Goal: Information Seeking & Learning: Compare options

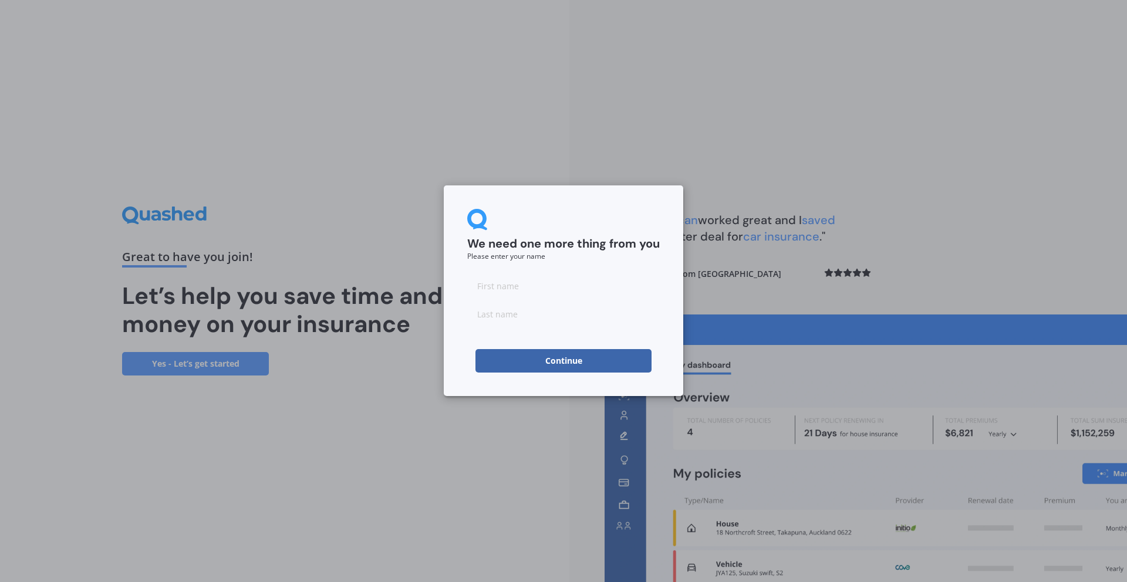
drag, startPoint x: 487, startPoint y: 272, endPoint x: 493, endPoint y: 279, distance: 8.7
click at [487, 274] on form "We need one more thing from you Please enter your name Continue" at bounding box center [563, 291] width 193 height 164
click at [497, 282] on input at bounding box center [563, 285] width 193 height 23
type input "Colleen"
type input "Shepherd"
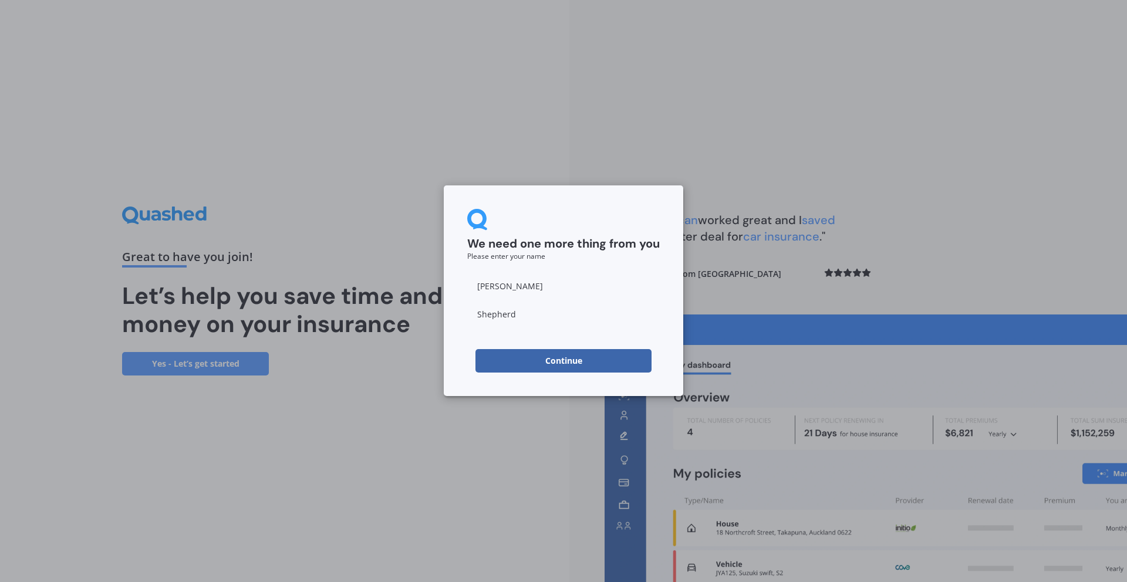
click at [559, 360] on button "Continue" at bounding box center [563, 360] width 176 height 23
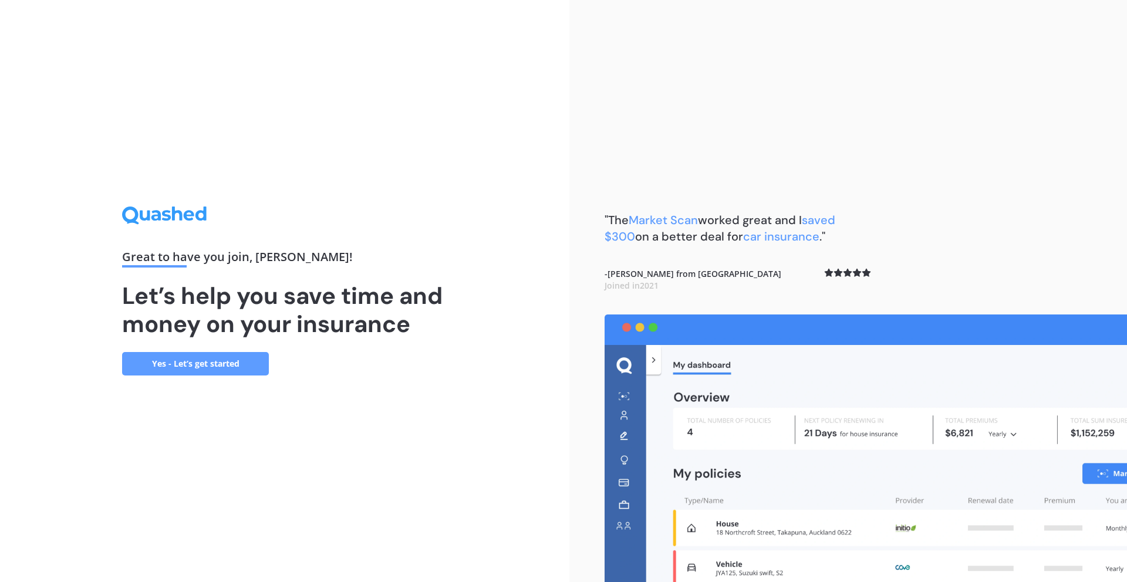
click at [195, 368] on link "Yes - Let’s get started" at bounding box center [195, 363] width 147 height 23
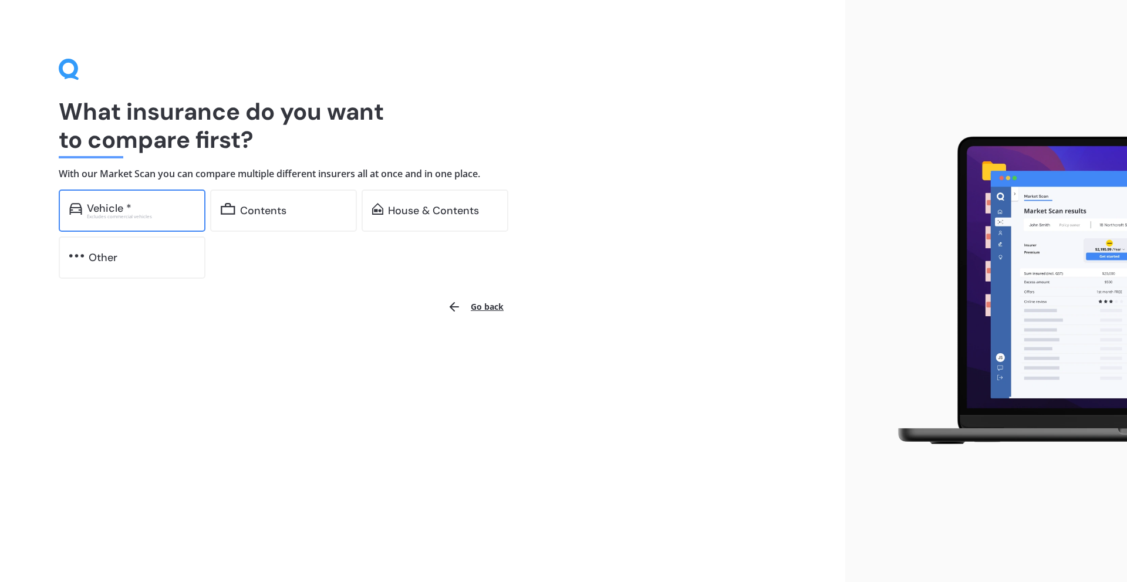
click at [132, 214] on div "Excludes commercial vehicles" at bounding box center [141, 216] width 108 height 5
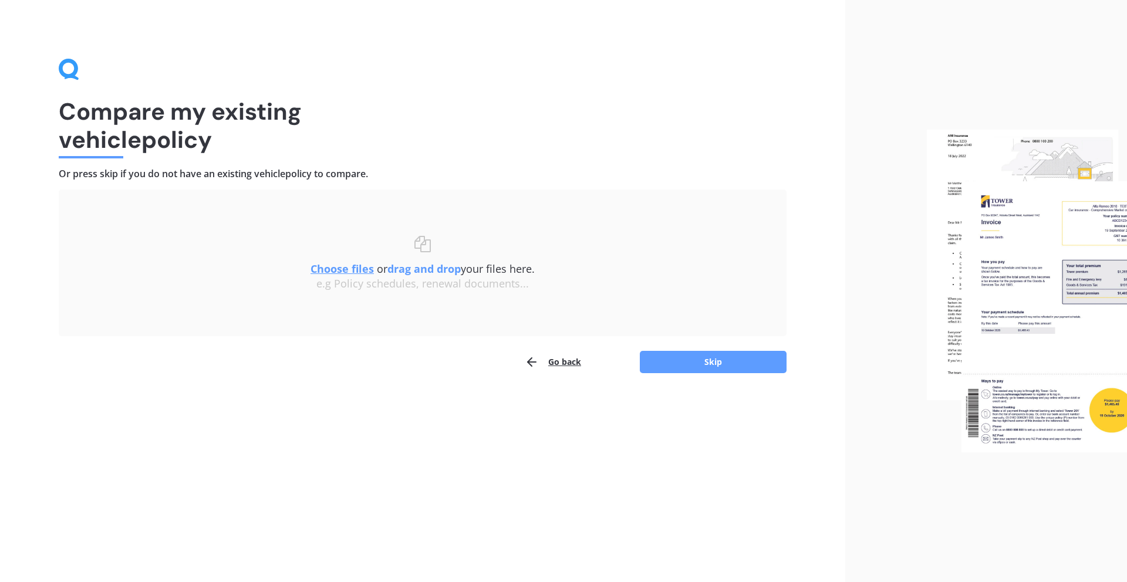
click at [346, 268] on u "Choose files" at bounding box center [342, 269] width 63 height 14
click at [329, 267] on u "Choose files" at bounding box center [342, 269] width 63 height 14
click at [338, 267] on u "Choose files" at bounding box center [342, 269] width 63 height 14
click at [341, 265] on u "Choose files" at bounding box center [342, 269] width 63 height 14
click at [354, 287] on div "e.g Policy schedules, renewal documents..." at bounding box center [422, 284] width 681 height 13
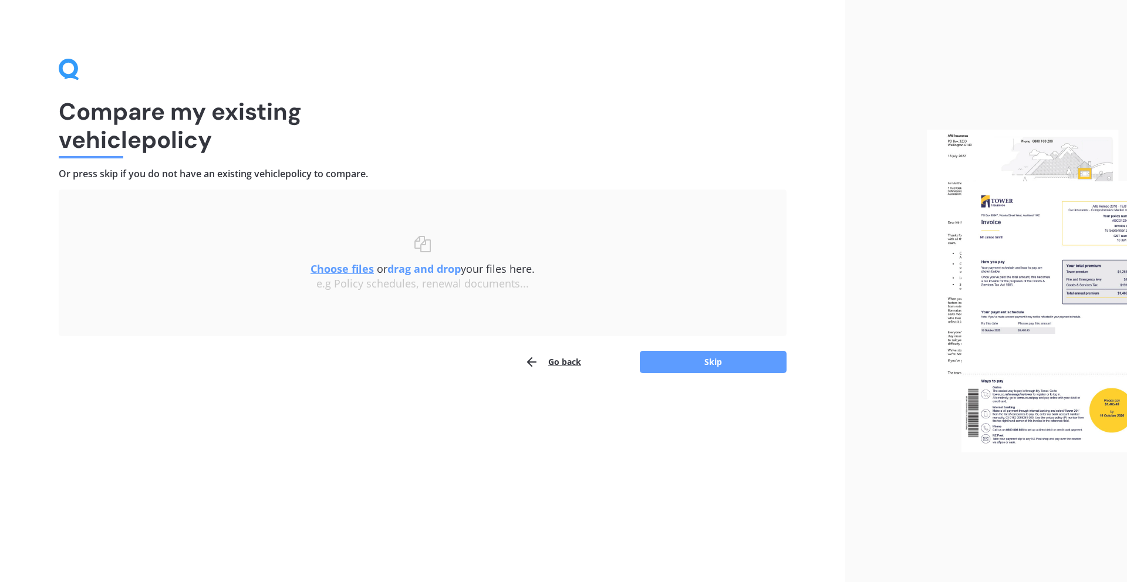
click at [331, 272] on u "Choose files" at bounding box center [342, 269] width 63 height 14
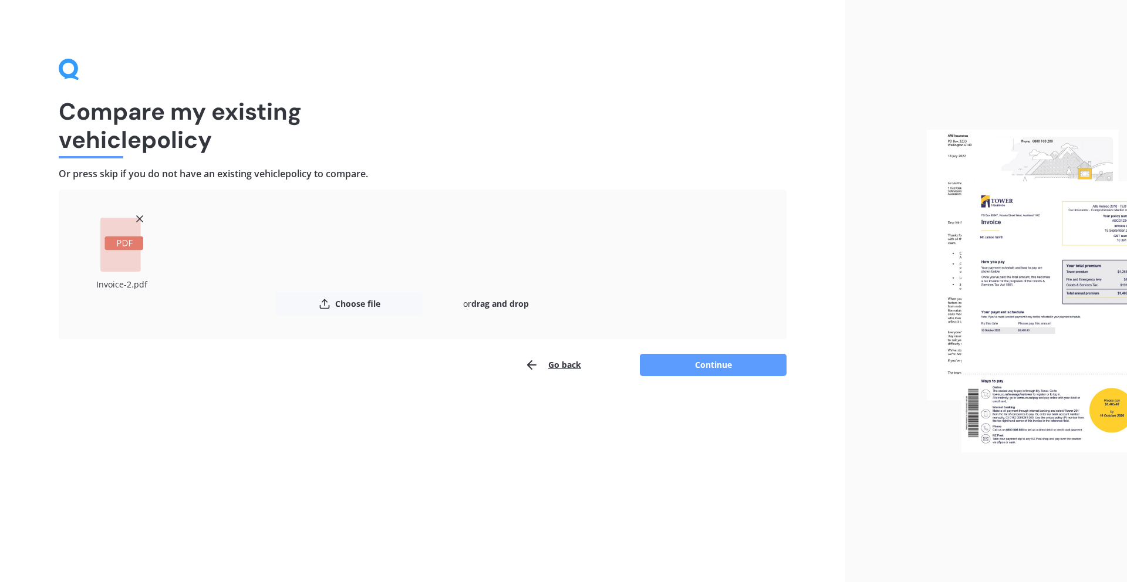
click at [130, 257] on rect at bounding box center [120, 245] width 41 height 54
click at [121, 249] on rect at bounding box center [123, 244] width 39 height 14
click at [356, 302] on button "Choose file" at bounding box center [349, 303] width 147 height 23
drag, startPoint x: 710, startPoint y: 370, endPoint x: 704, endPoint y: 369, distance: 6.1
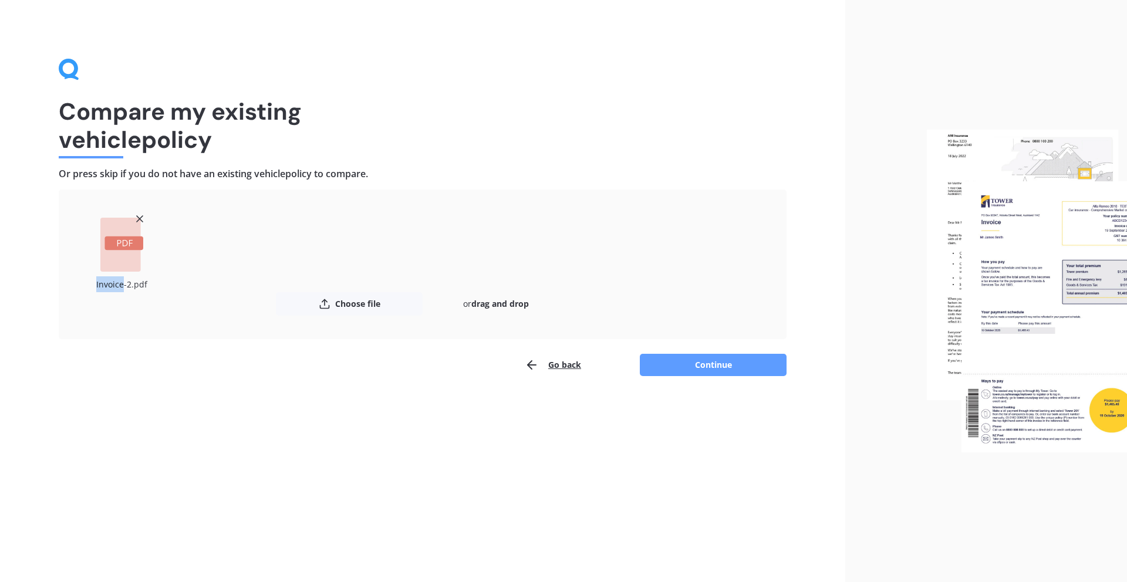
click at [710, 370] on button "Continue" at bounding box center [713, 365] width 147 height 22
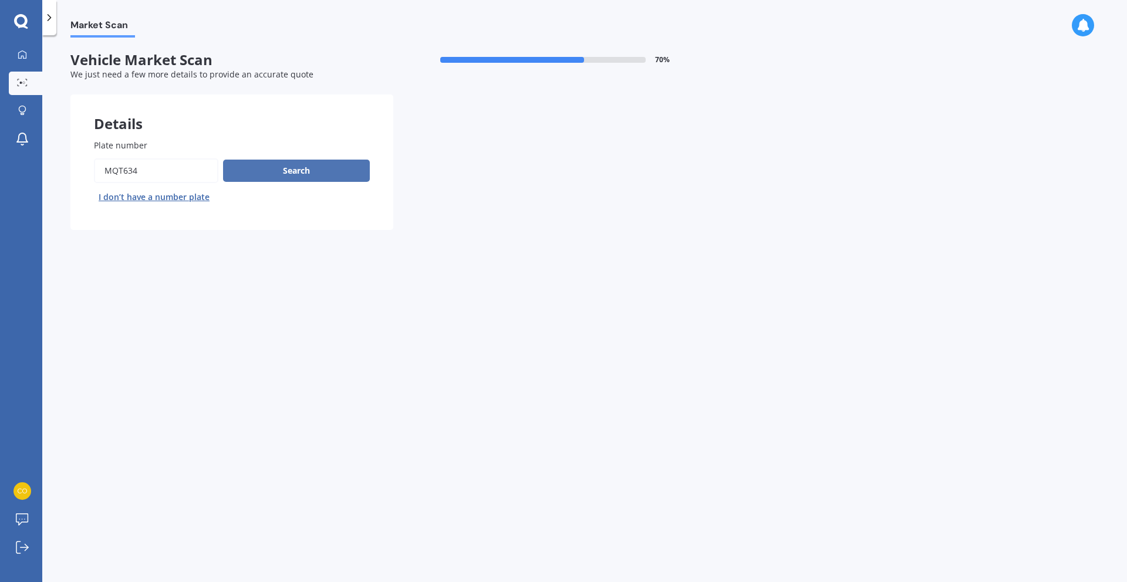
click at [316, 175] on button "Search" at bounding box center [296, 171] width 147 height 22
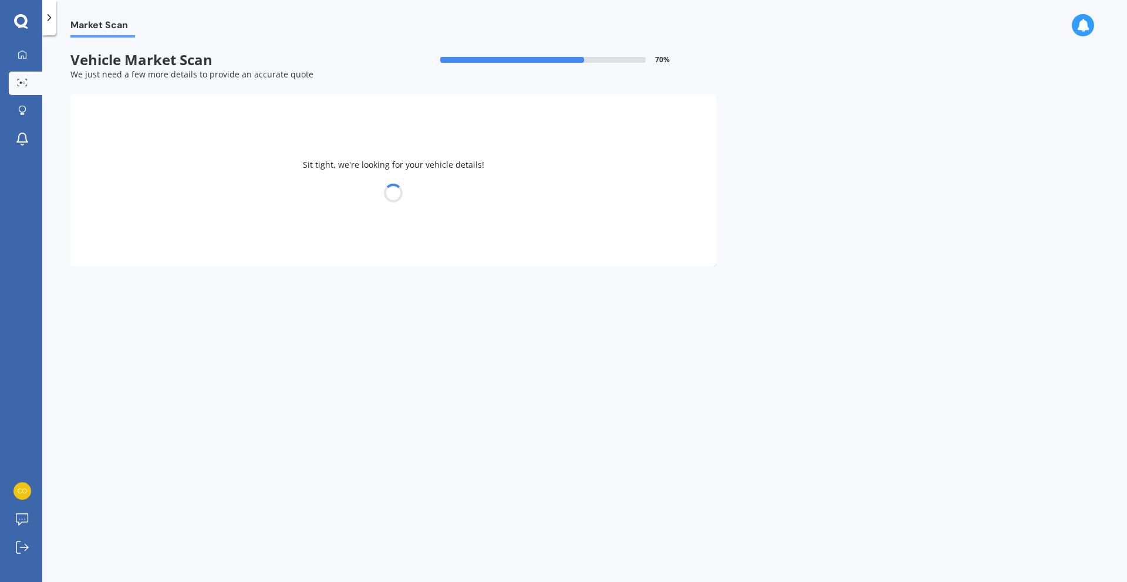
select select "KIA"
select select "SELTOS"
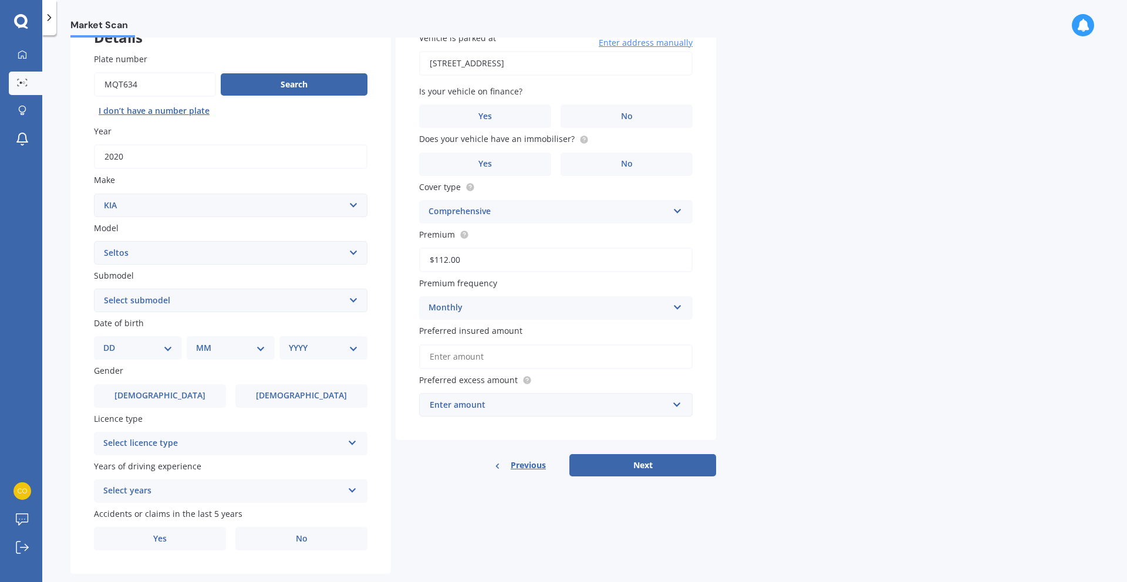
scroll to position [109, 0]
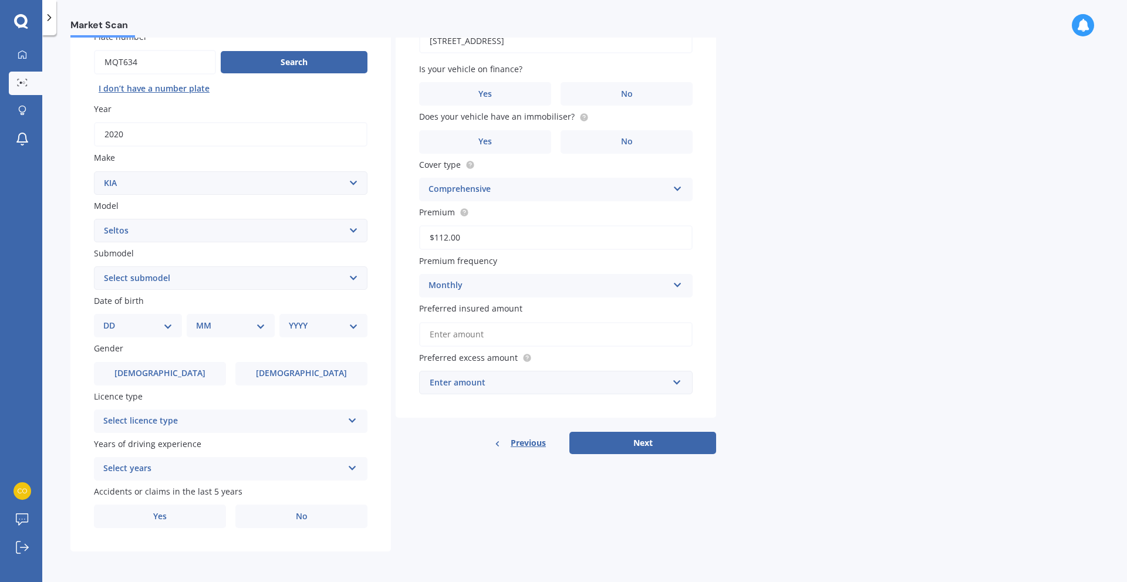
click at [181, 279] on select "Select submodel (All Other) EX petrol 4WD Ltd petrol 4WD Ltd petrol turbo LTD2.…" at bounding box center [231, 278] width 274 height 23
click at [171, 325] on select "DD 01 02 03 04 05 06 07 08 09 10 11 12 13 14 15 16 17 18 19 20 21 22 23 24 25 2…" at bounding box center [137, 325] width 69 height 13
click at [195, 276] on select "Select submodel (All Other) EX petrol 4WD Ltd petrol 4WD Ltd petrol turbo LTD2.…" at bounding box center [231, 278] width 274 height 23
select select "LTD PETROL 4WD"
click at [145, 332] on div "DD 01 02 03 04 05 06 07 08 09 10 11 12 13 14 15 16 17 18 19 20 21 22 23 24 25 2…" at bounding box center [138, 325] width 88 height 23
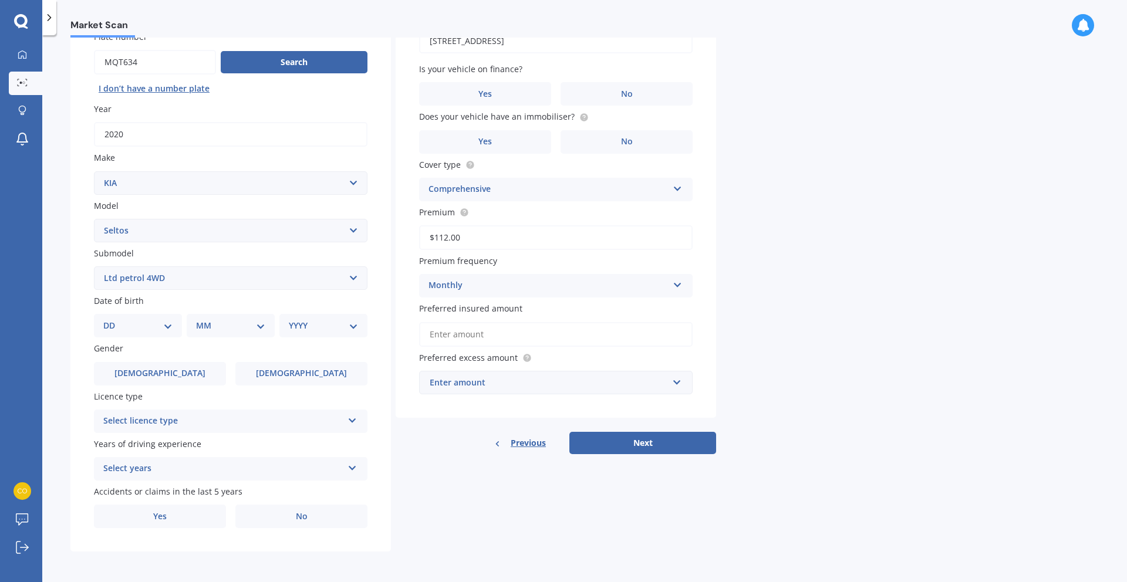
click at [168, 325] on select "DD 01 02 03 04 05 06 07 08 09 10 11 12 13 14 15 16 17 18 19 20 21 22 23 24 25 2…" at bounding box center [137, 325] width 69 height 13
select select "02"
click at [226, 326] on select "MM 01 02 03 04 05 06 07 08 09 10 11 12" at bounding box center [233, 325] width 65 height 13
select select "07"
click at [337, 328] on select "YYYY 2025 2024 2023 2022 2021 2020 2019 2018 2017 2016 2015 2014 2013 2012 2011…" at bounding box center [321, 325] width 65 height 13
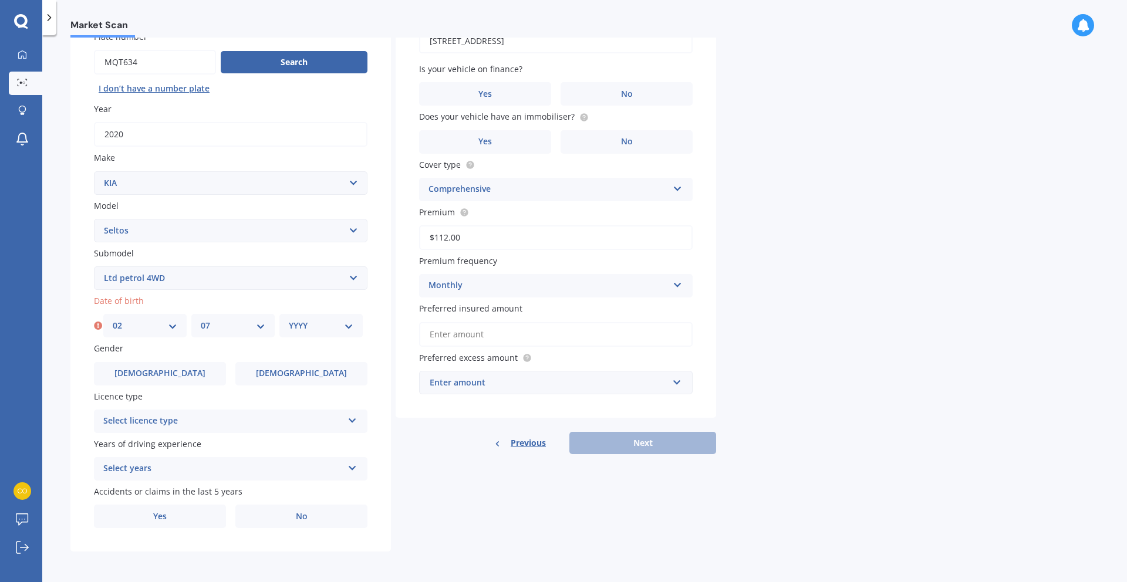
select select "1971"
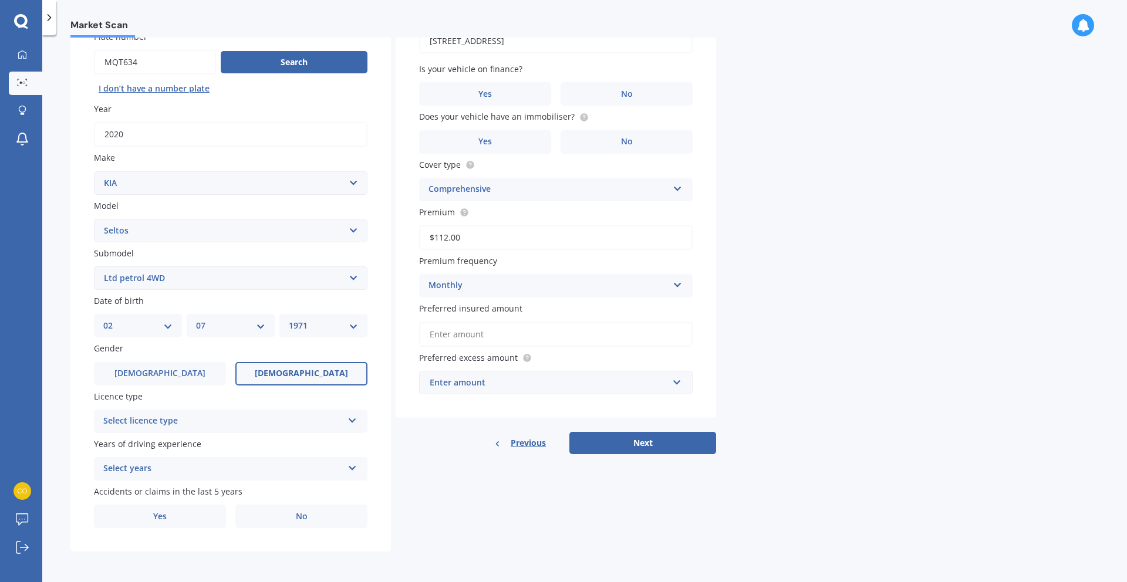
click at [316, 371] on label "Female" at bounding box center [301, 373] width 132 height 23
click at [0, 0] on input "Female" at bounding box center [0, 0] width 0 height 0
click at [238, 419] on div "Select licence type" at bounding box center [222, 421] width 239 height 14
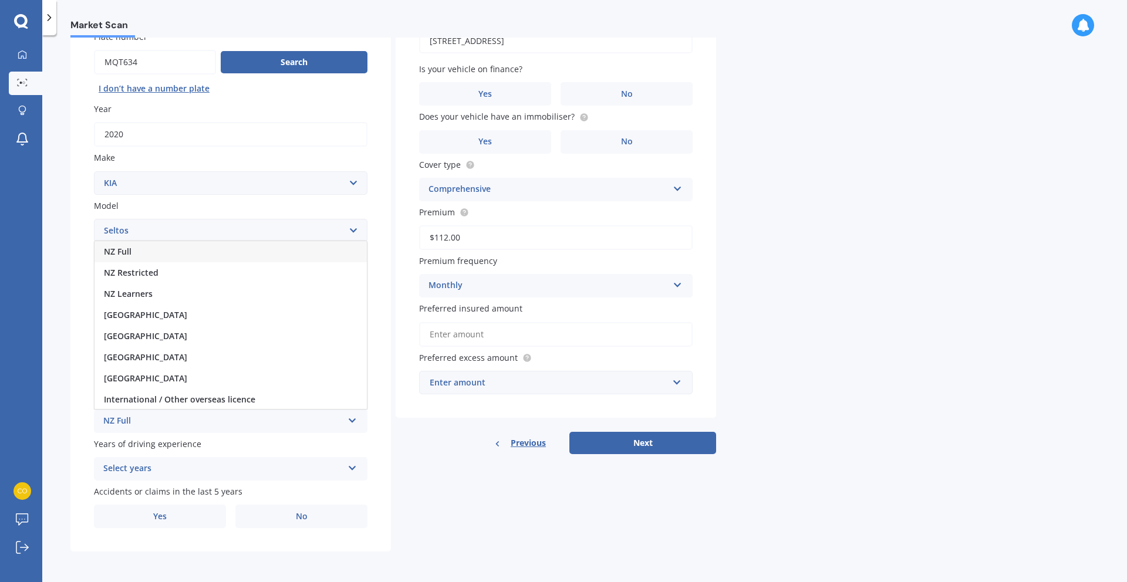
click at [130, 251] on span "NZ Full" at bounding box center [118, 251] width 28 height 11
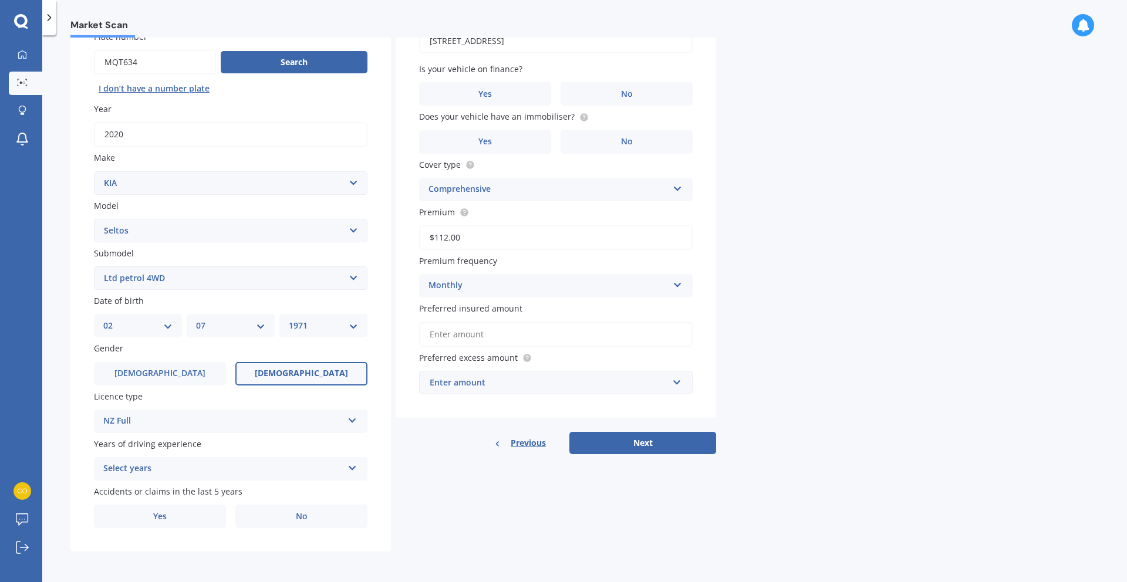
click at [141, 467] on div "Select years" at bounding box center [222, 469] width 239 height 14
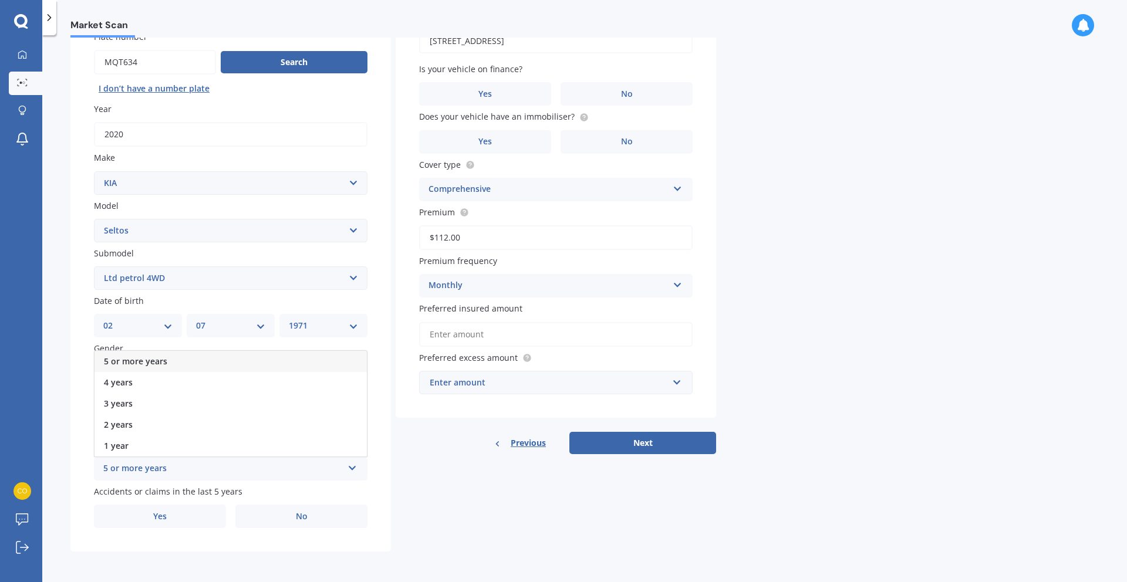
click at [141, 362] on span "5 or more years" at bounding box center [135, 361] width 63 height 11
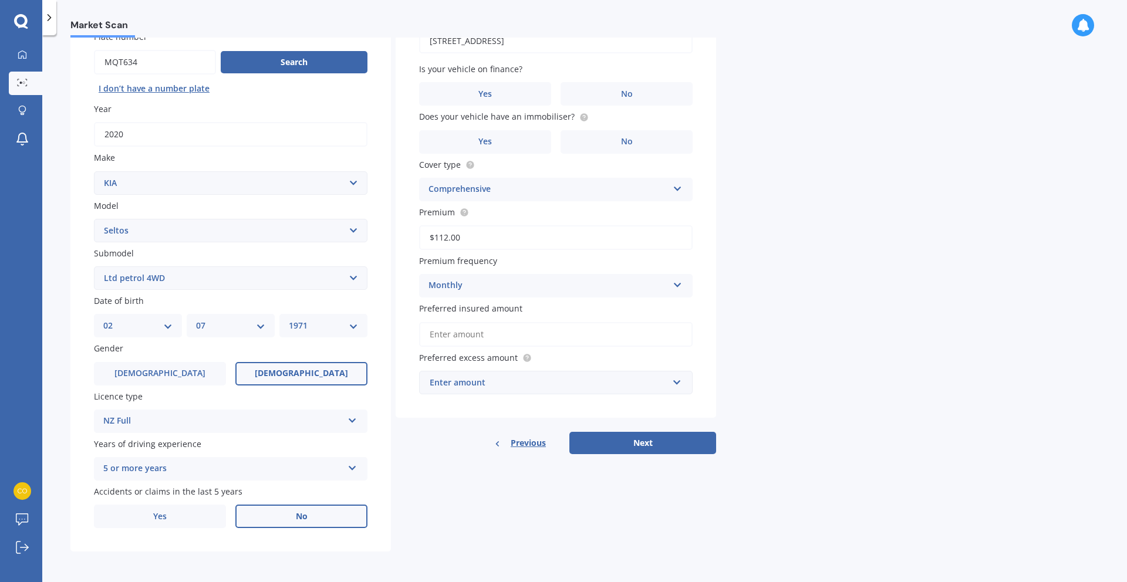
click at [284, 517] on label "No" at bounding box center [301, 516] width 132 height 23
click at [0, 0] on input "No" at bounding box center [0, 0] width 0 height 0
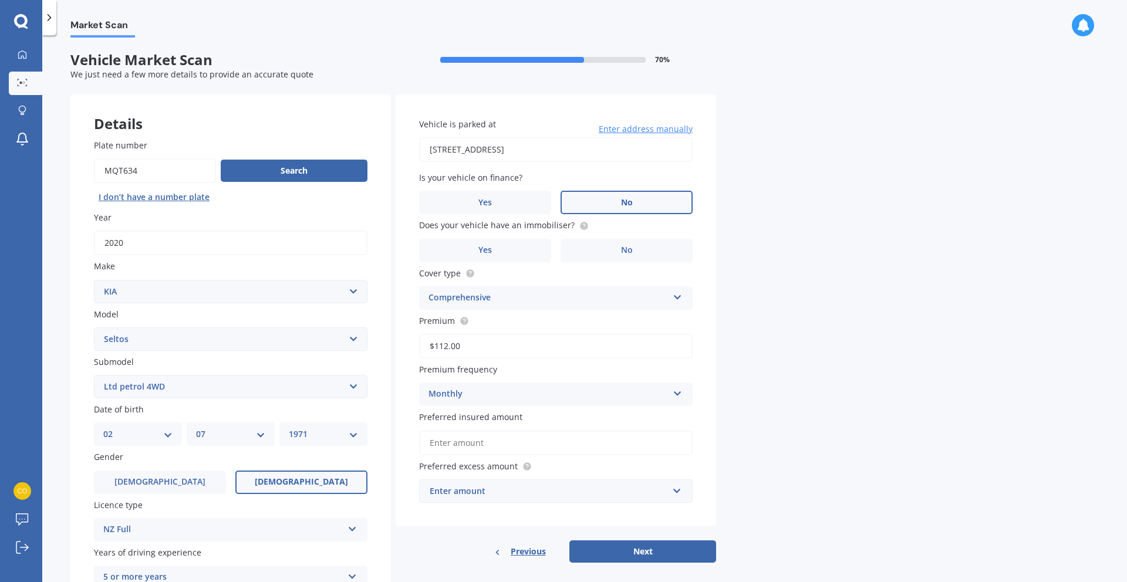
click at [623, 200] on span "No" at bounding box center [627, 203] width 12 height 10
click at [0, 0] on input "No" at bounding box center [0, 0] width 0 height 0
click at [633, 245] on label "No" at bounding box center [627, 250] width 132 height 23
click at [0, 0] on input "No" at bounding box center [0, 0] width 0 height 0
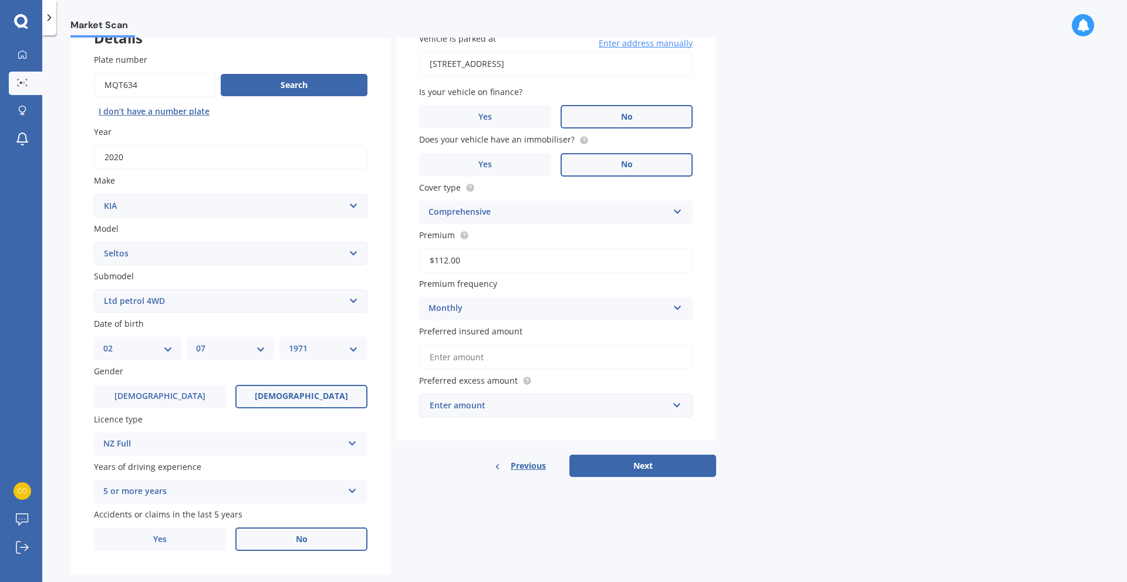
scroll to position [86, 0]
click at [475, 360] on input "Preferred insured amount" at bounding box center [556, 357] width 274 height 25
drag, startPoint x: 816, startPoint y: 365, endPoint x: 709, endPoint y: 355, distance: 107.9
click at [815, 365] on div "Market Scan Vehicle Market Scan 70 % We just need a few more details to provide…" at bounding box center [584, 311] width 1085 height 547
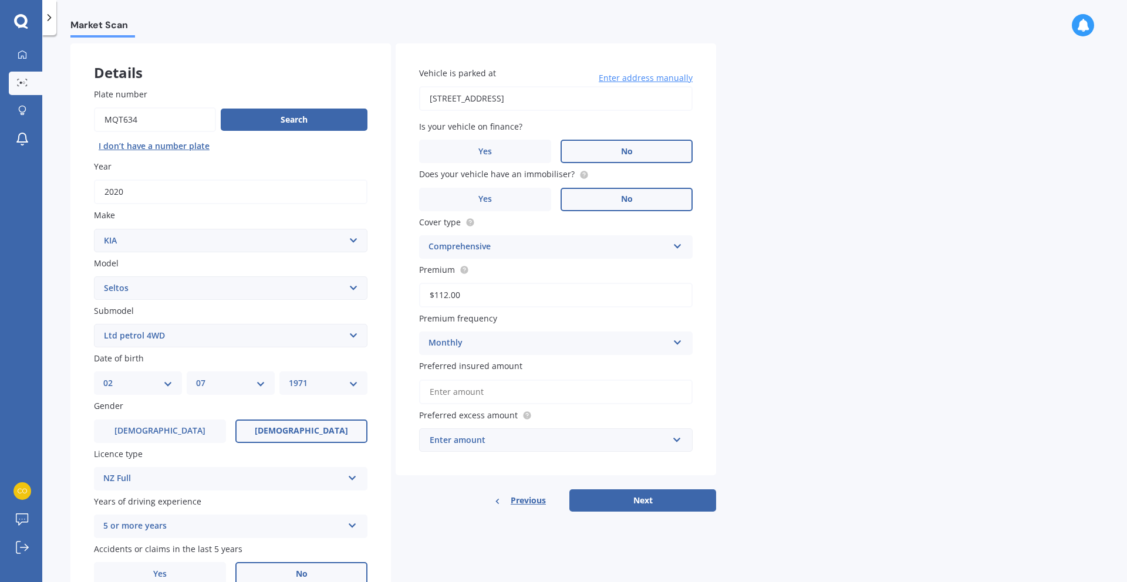
scroll to position [52, 0]
click at [447, 389] on input "Preferred insured amount" at bounding box center [556, 391] width 274 height 25
click at [318, 336] on select "Select submodel (All Other) EX petrol 4WD Ltd petrol 4WD Ltd petrol turbo LTD2.…" at bounding box center [231, 334] width 274 height 23
select select "LX PETROL 4WD"
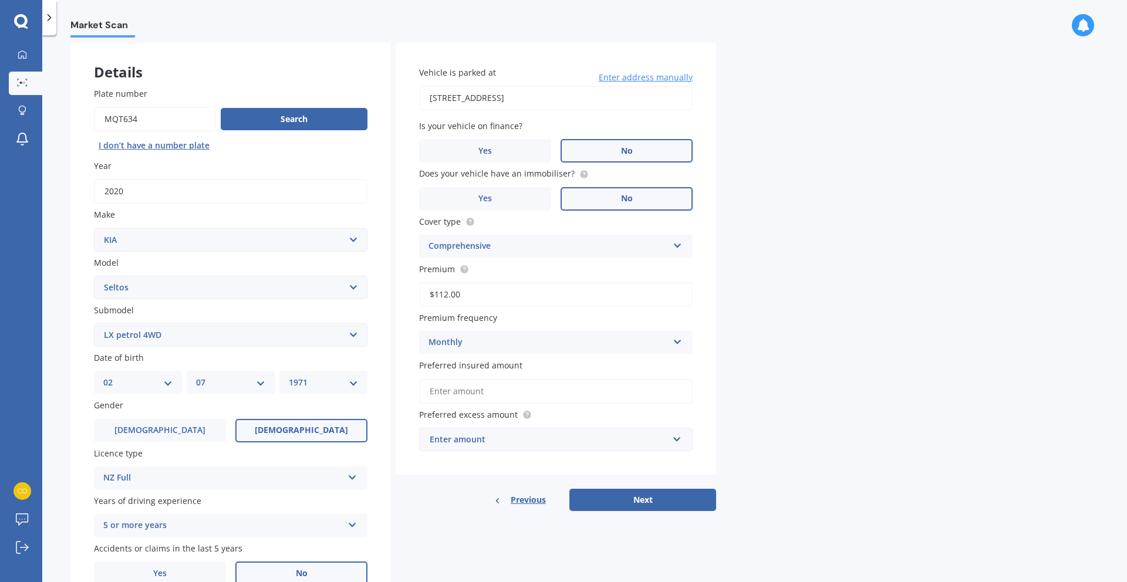
scroll to position [109, 0]
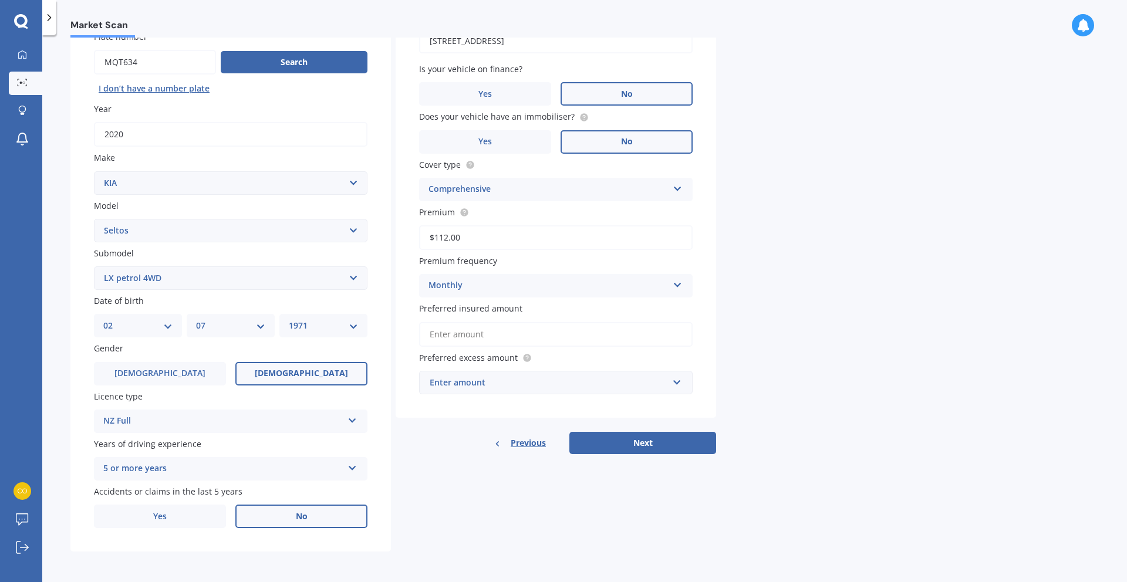
click at [475, 335] on input "Preferred insured amount" at bounding box center [556, 334] width 274 height 25
click at [648, 389] on div "Enter amount" at bounding box center [549, 382] width 238 height 13
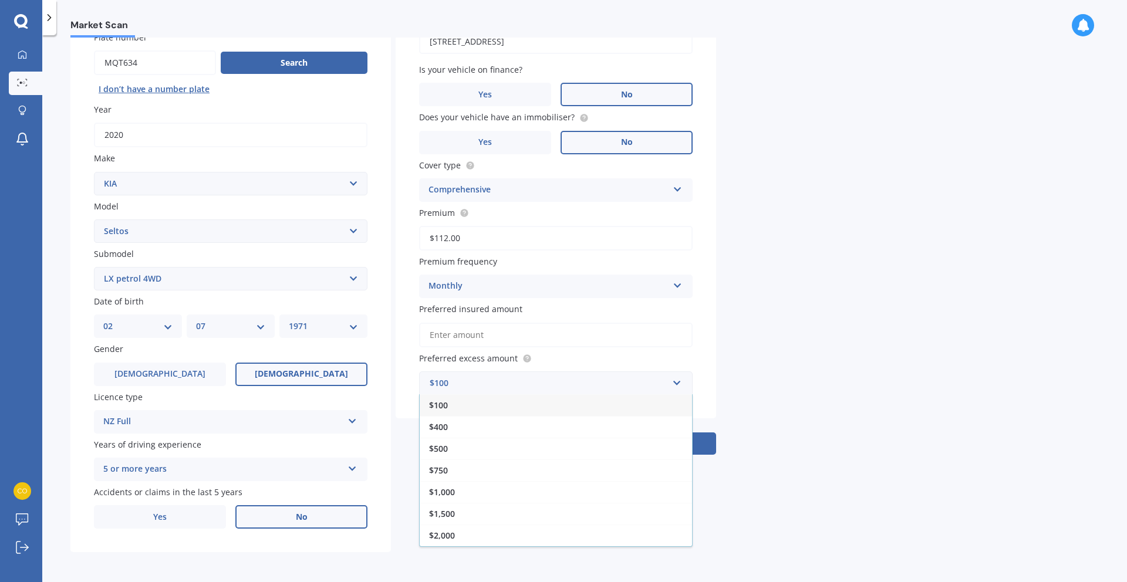
drag, startPoint x: 441, startPoint y: 427, endPoint x: 494, endPoint y: 432, distance: 53.1
click at [441, 427] on span "$400" at bounding box center [438, 426] width 19 height 11
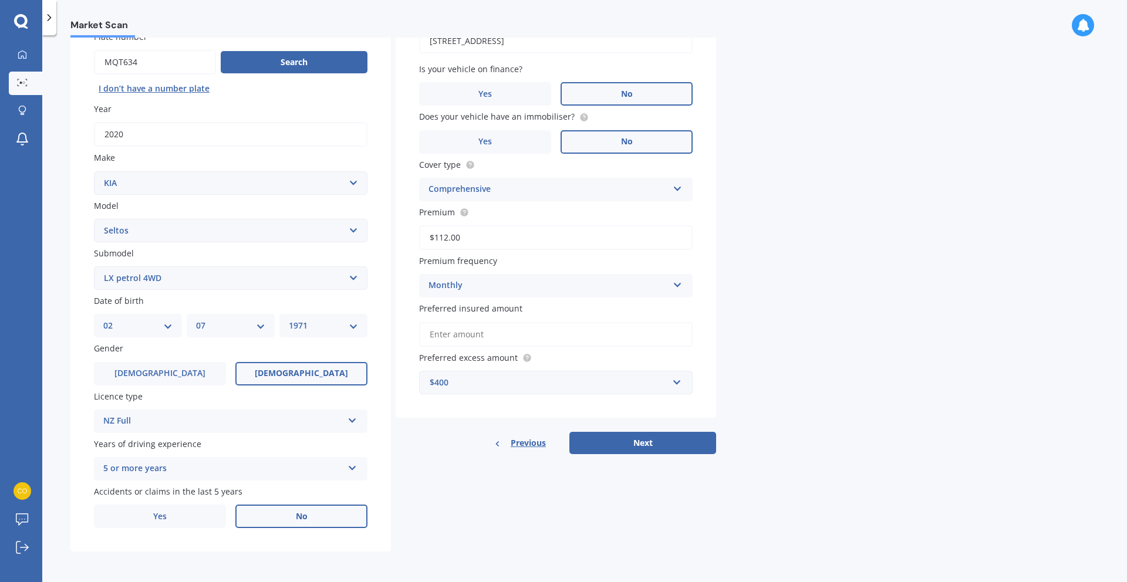
click at [646, 439] on button "Next" at bounding box center [642, 443] width 147 height 22
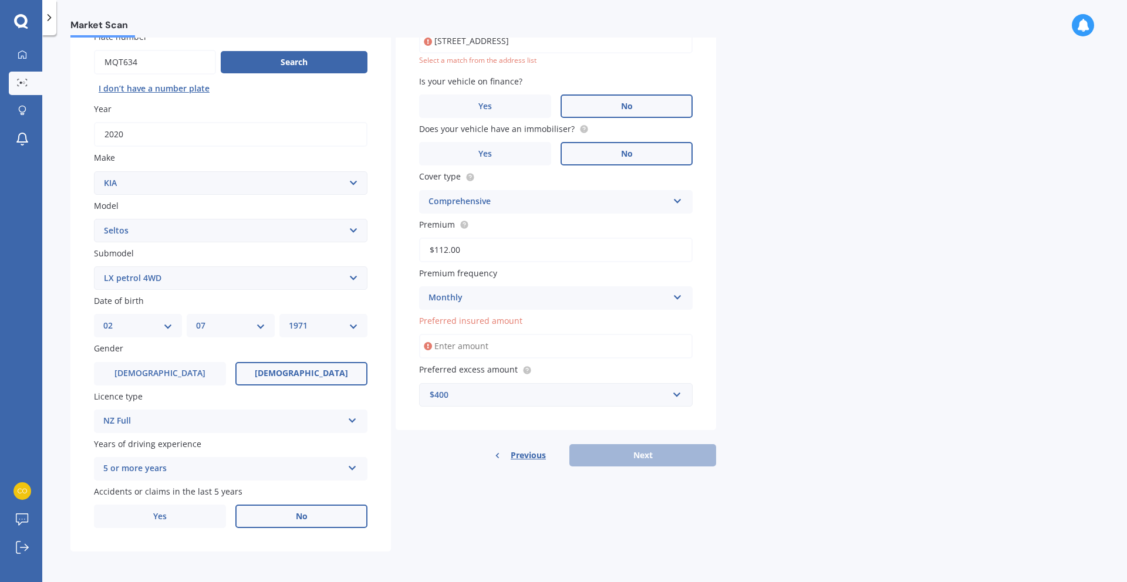
scroll to position [80, 0]
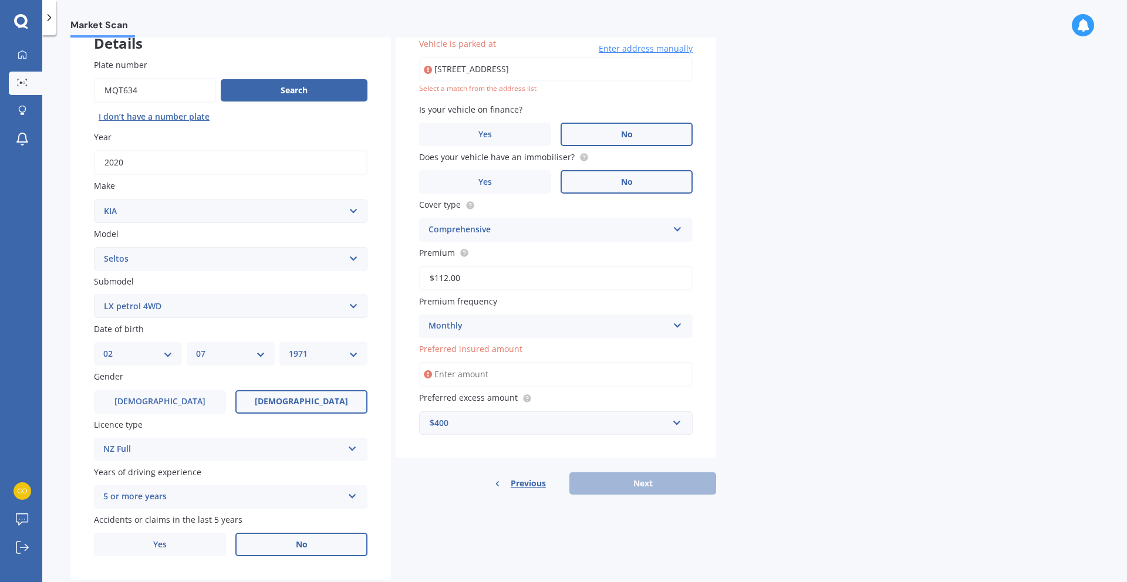
click at [469, 372] on input "Preferred insured amount" at bounding box center [556, 374] width 274 height 25
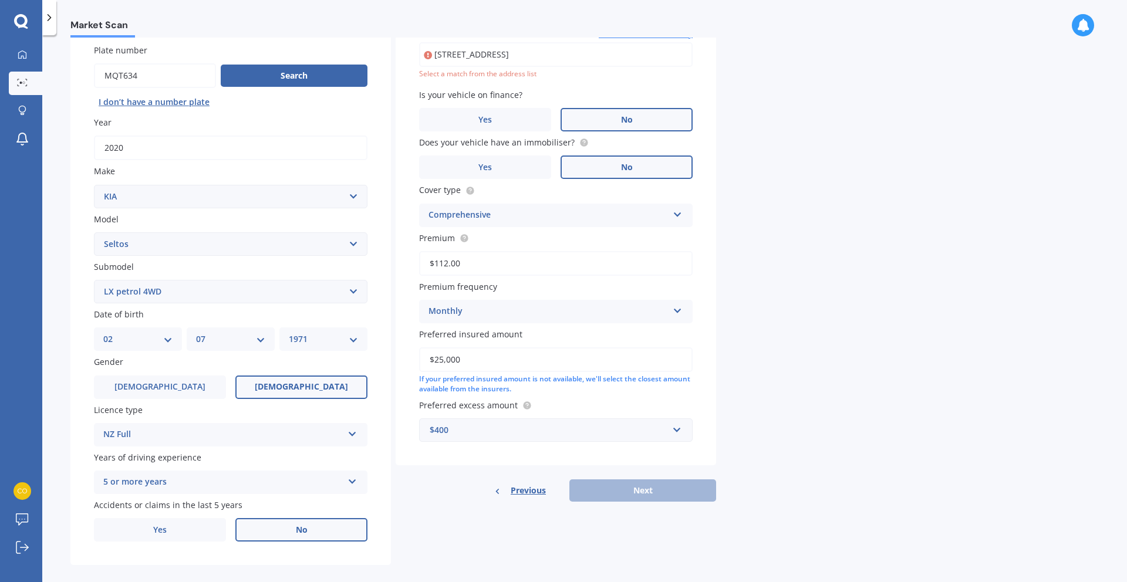
scroll to position [109, 0]
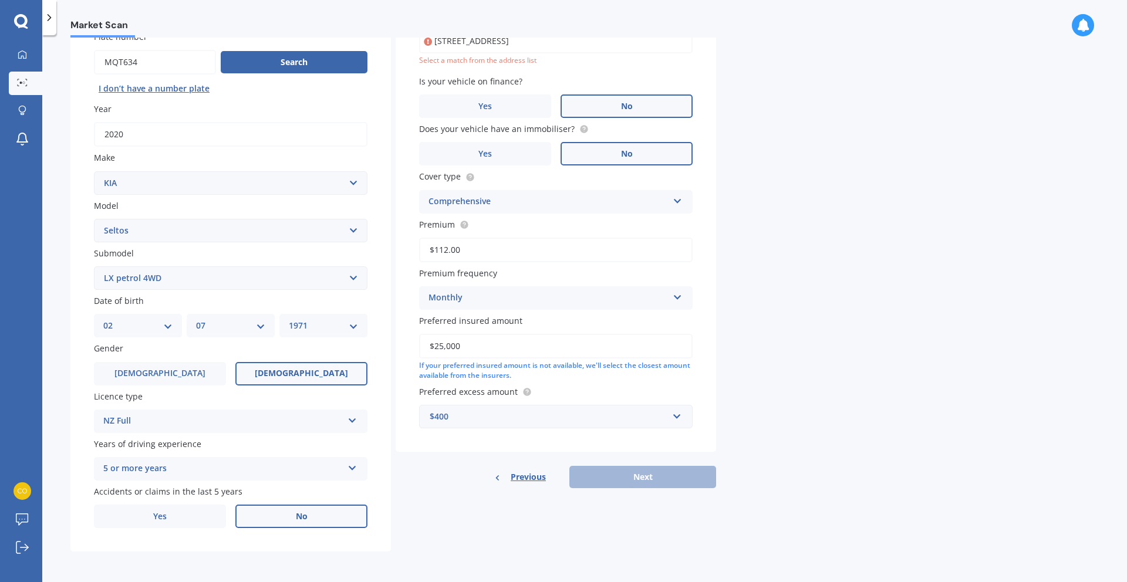
drag, startPoint x: 438, startPoint y: 348, endPoint x: 448, endPoint y: 345, distance: 9.8
click at [438, 348] on input "$25,000" at bounding box center [556, 346] width 274 height 25
type input "$20,000"
click at [636, 478] on div "Previous Next" at bounding box center [556, 478] width 321 height 22
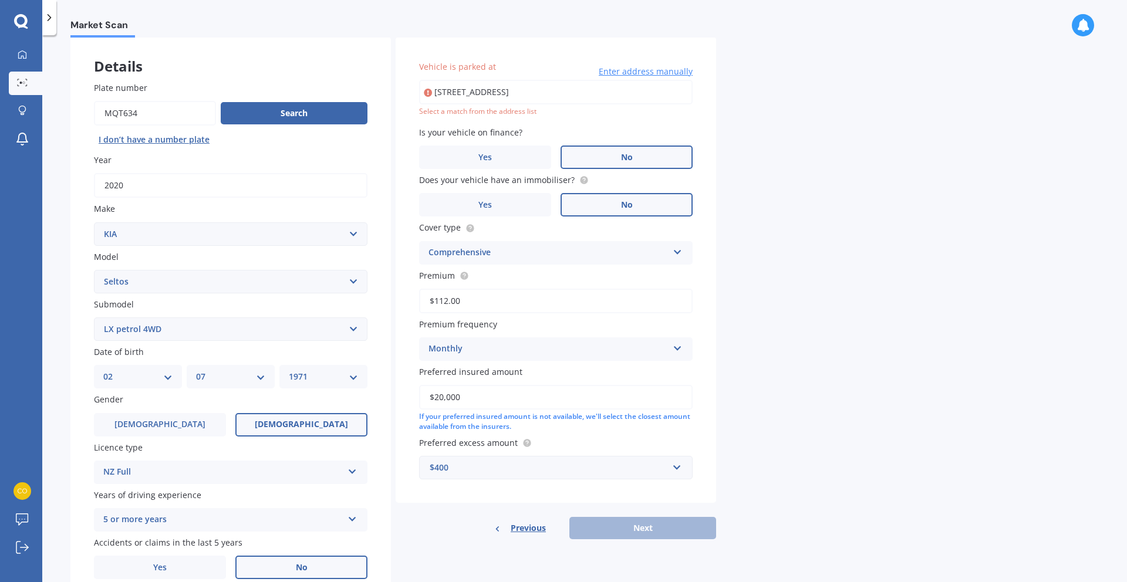
scroll to position [79, 0]
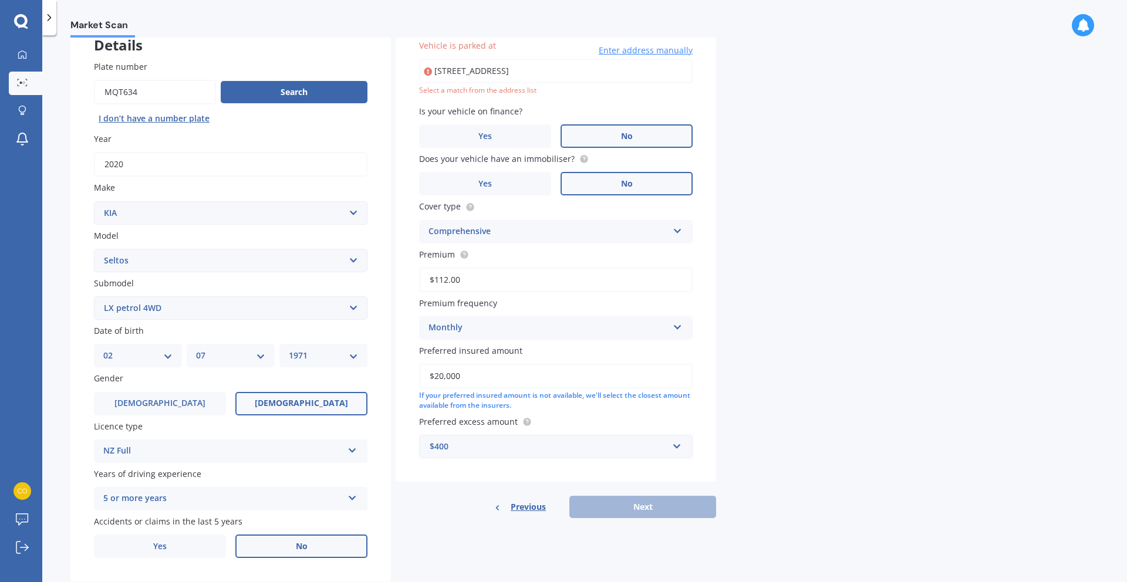
click at [526, 74] on input "2 Glencairn Place, RD 2, Pukekohe 2677" at bounding box center [556, 71] width 274 height 25
type input "2 Glencairn Place, Buckland 2677"
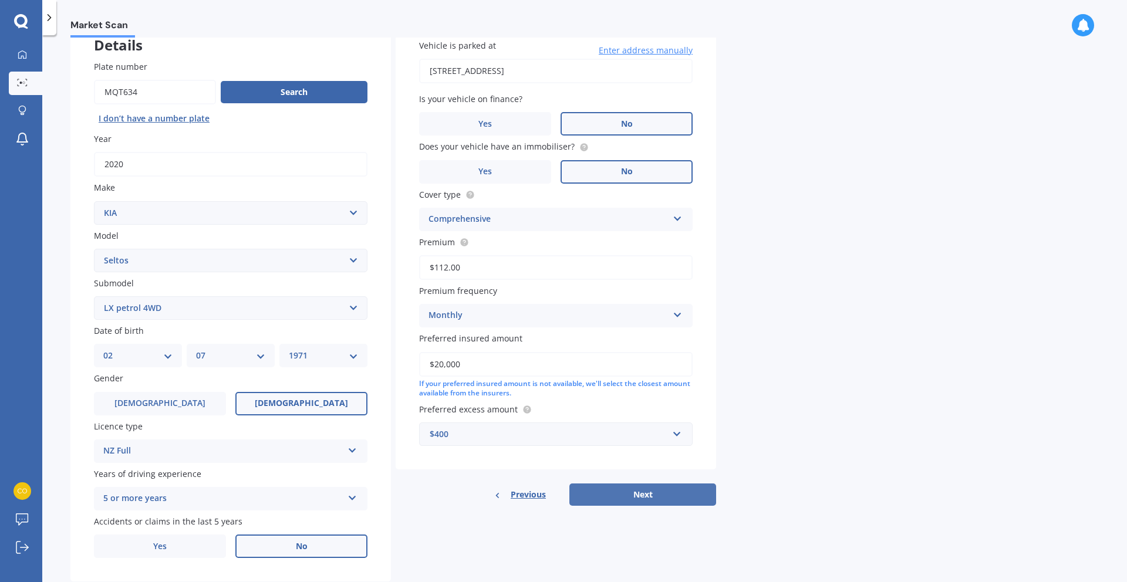
click at [643, 492] on button "Next" at bounding box center [642, 495] width 147 height 22
select select "02"
select select "07"
select select "1971"
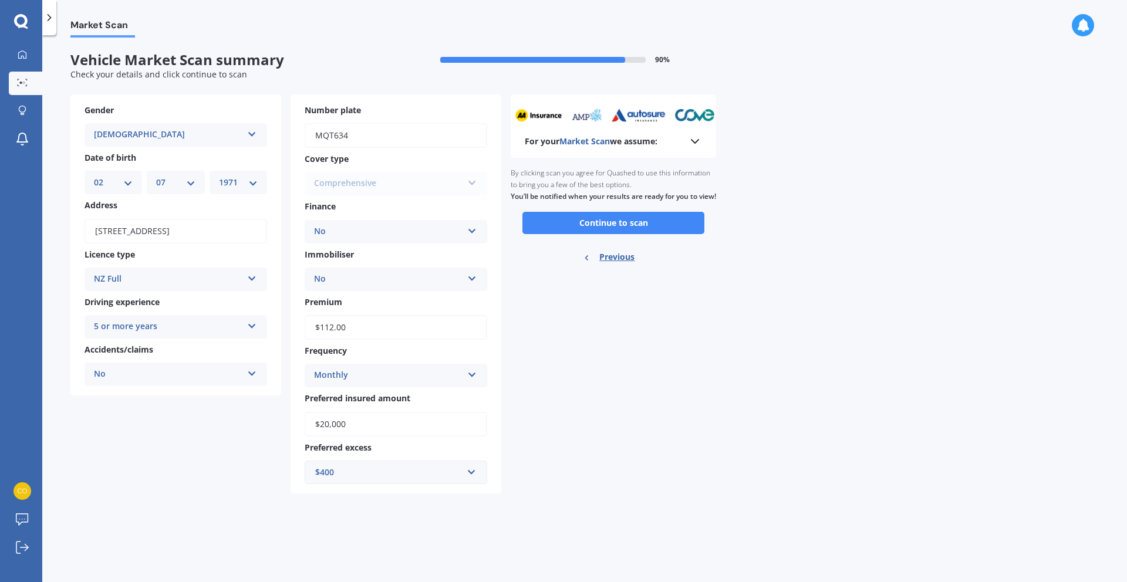
scroll to position [0, 0]
click at [632, 234] on button "Continue to scan" at bounding box center [613, 223] width 182 height 22
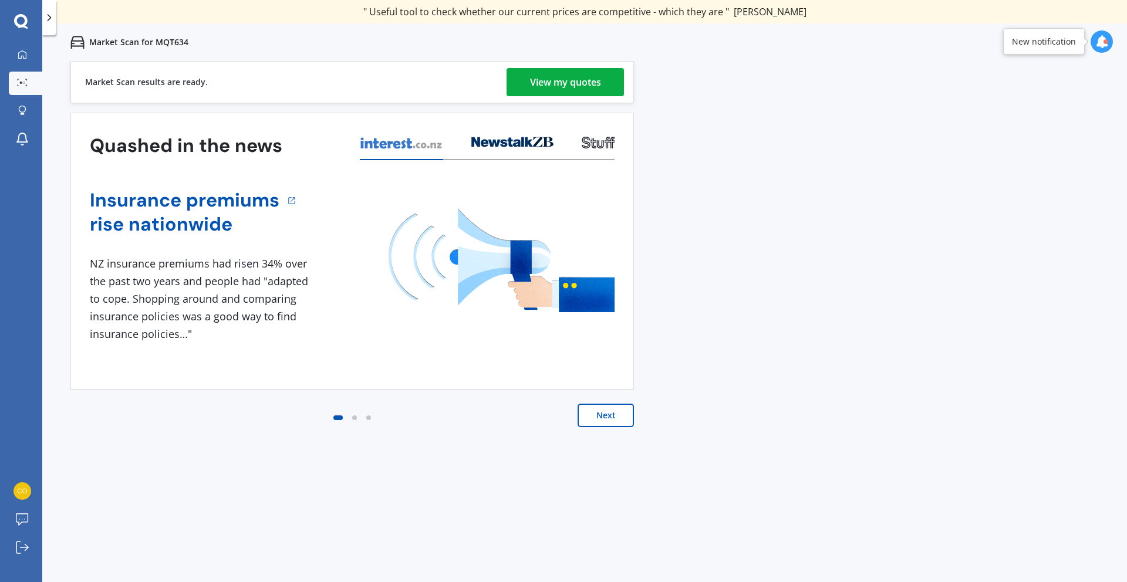
click at [564, 82] on div "View my quotes" at bounding box center [565, 82] width 71 height 28
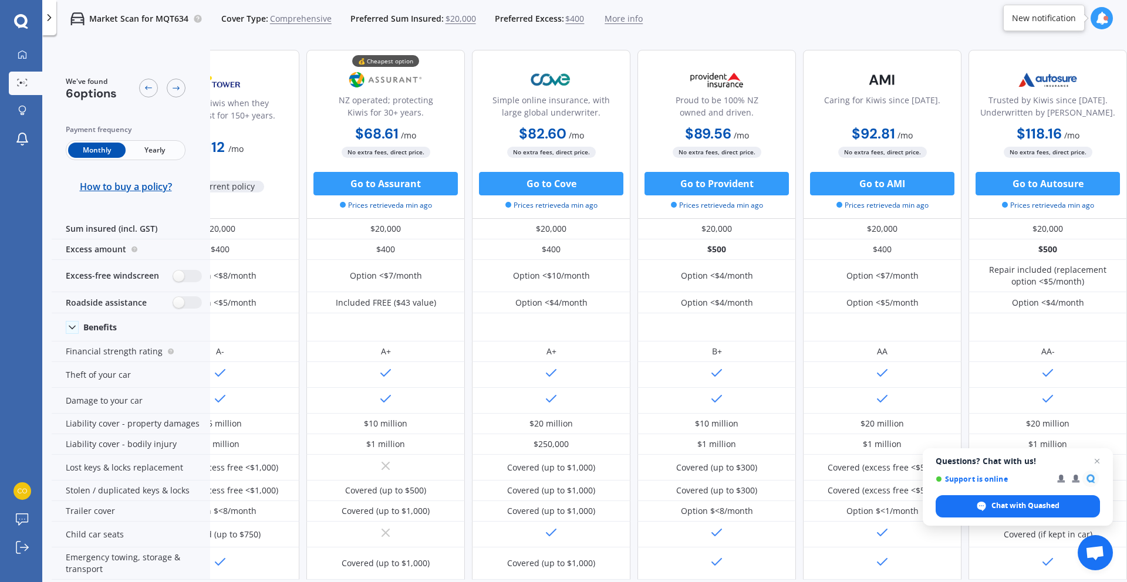
scroll to position [2, 75]
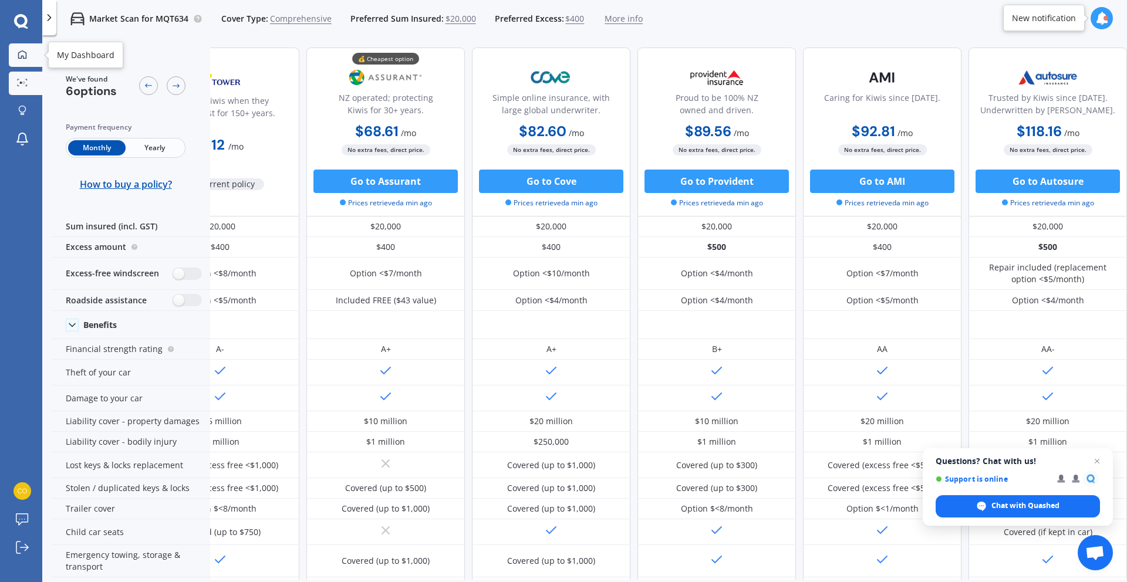
click at [21, 58] on icon at bounding box center [22, 54] width 8 height 8
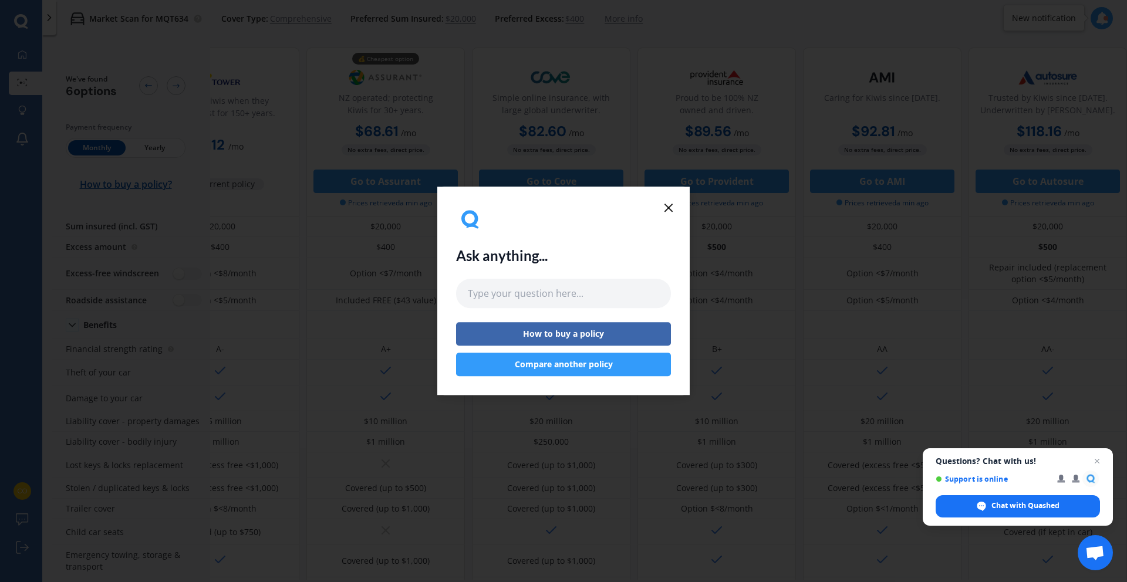
drag, startPoint x: 595, startPoint y: 368, endPoint x: 520, endPoint y: 354, distance: 76.4
click at [595, 368] on button "Compare another policy" at bounding box center [563, 364] width 215 height 23
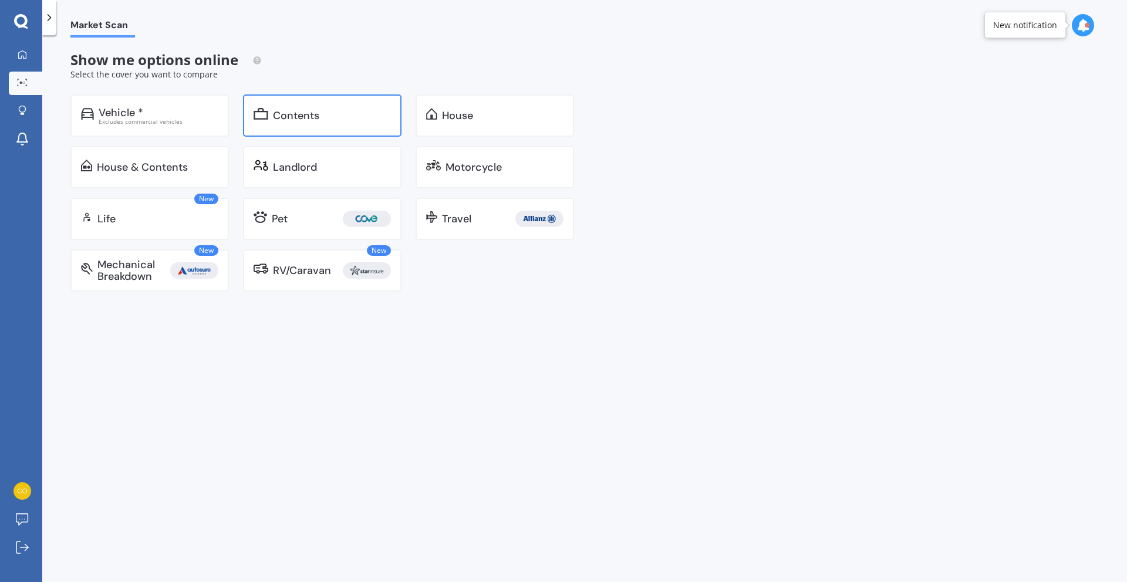
click at [286, 117] on div "Contents" at bounding box center [296, 116] width 46 height 12
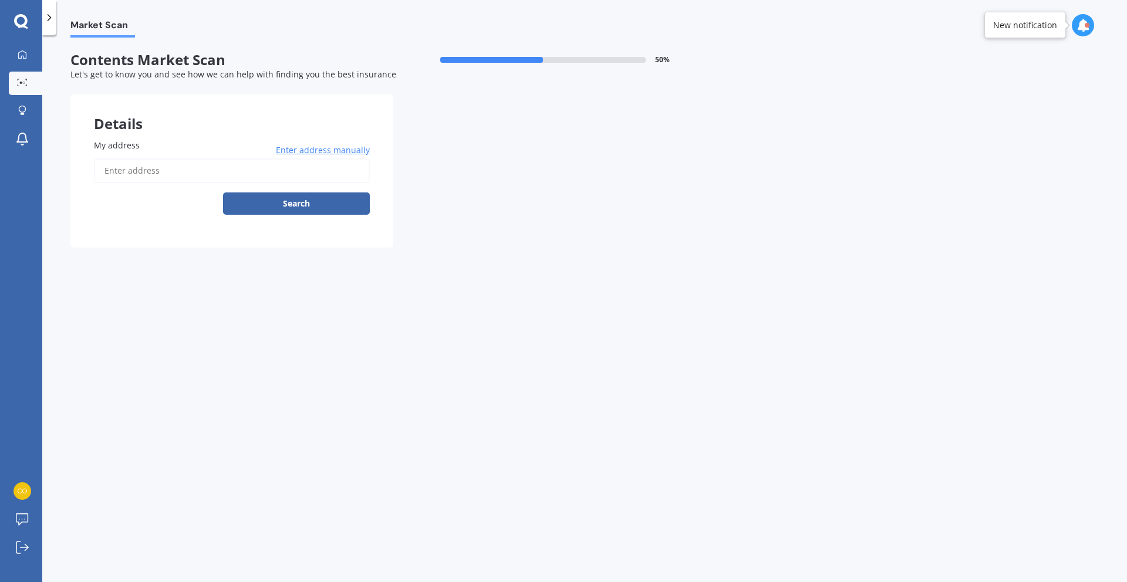
click at [172, 172] on input "My address" at bounding box center [232, 170] width 276 height 25
type input "@"
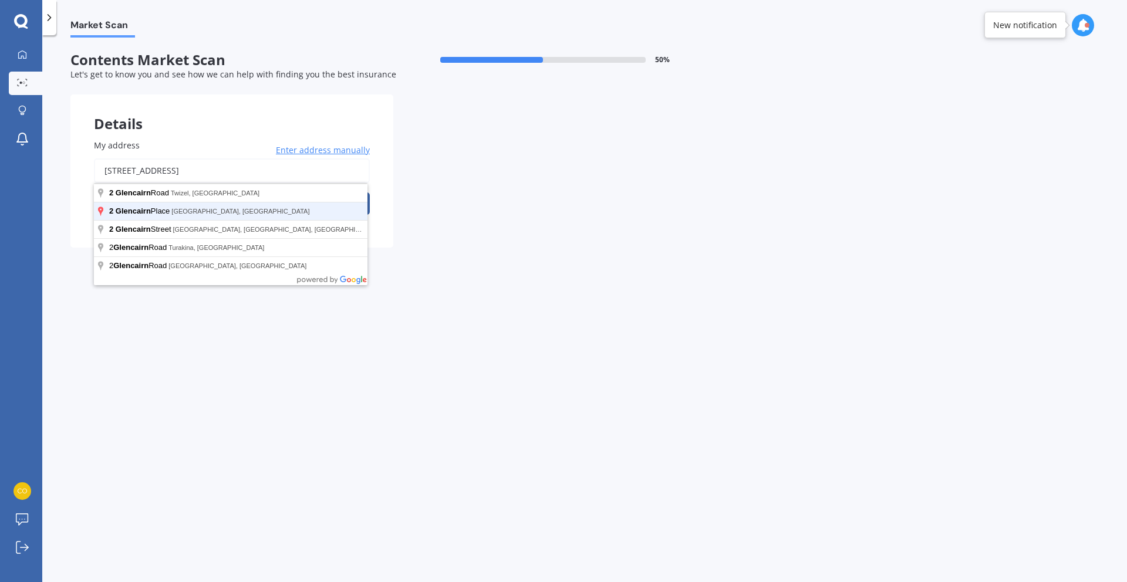
click at [223, 193] on button "Search" at bounding box center [296, 204] width 147 height 22
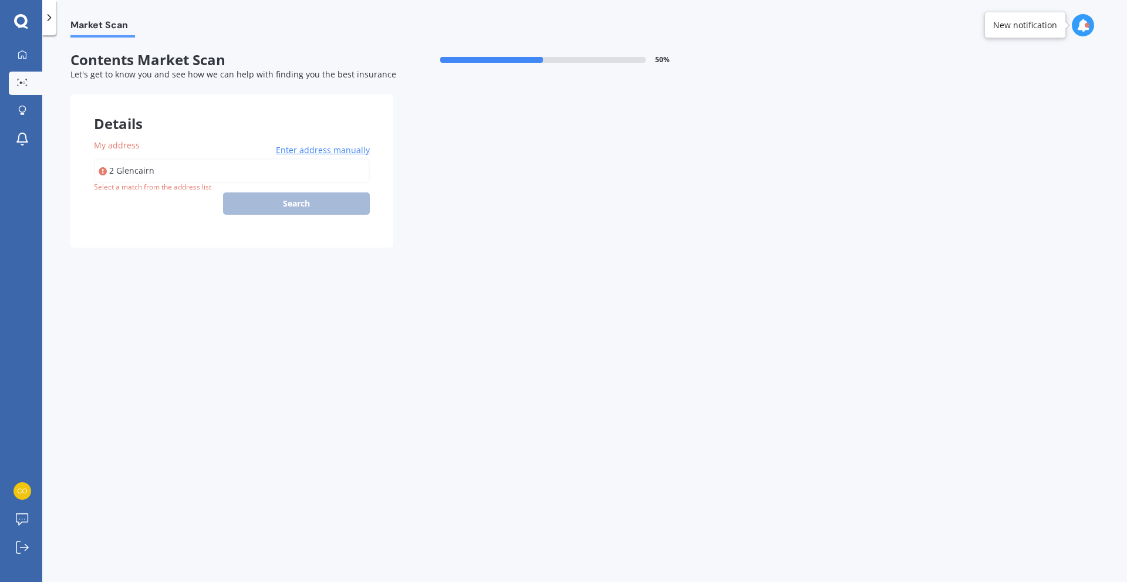
type input "2 Glencairn Place, Buckland 2677"
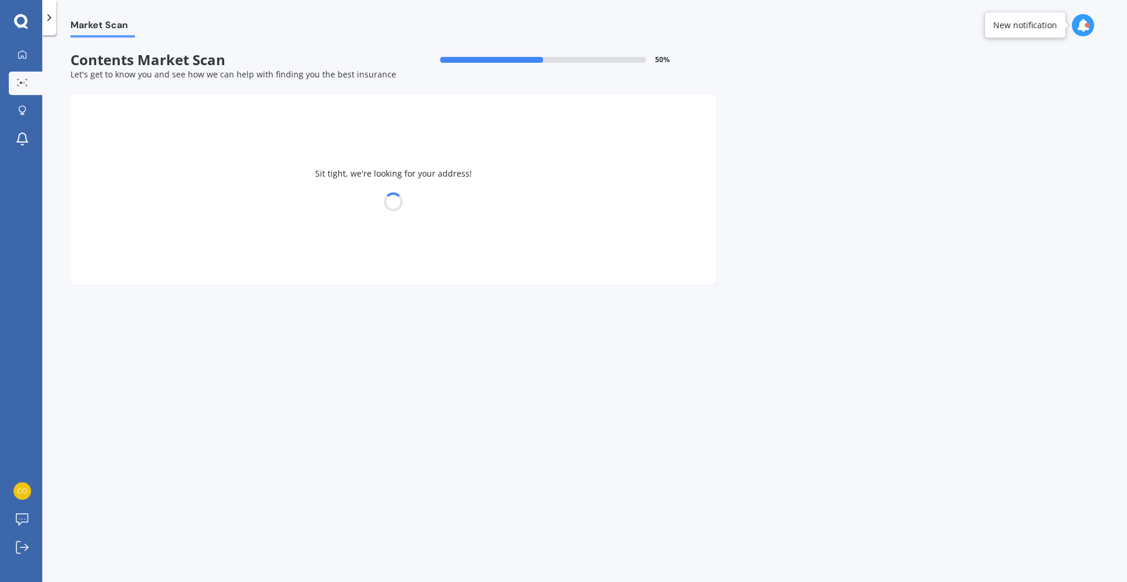
select select "02"
select select "07"
select select "1971"
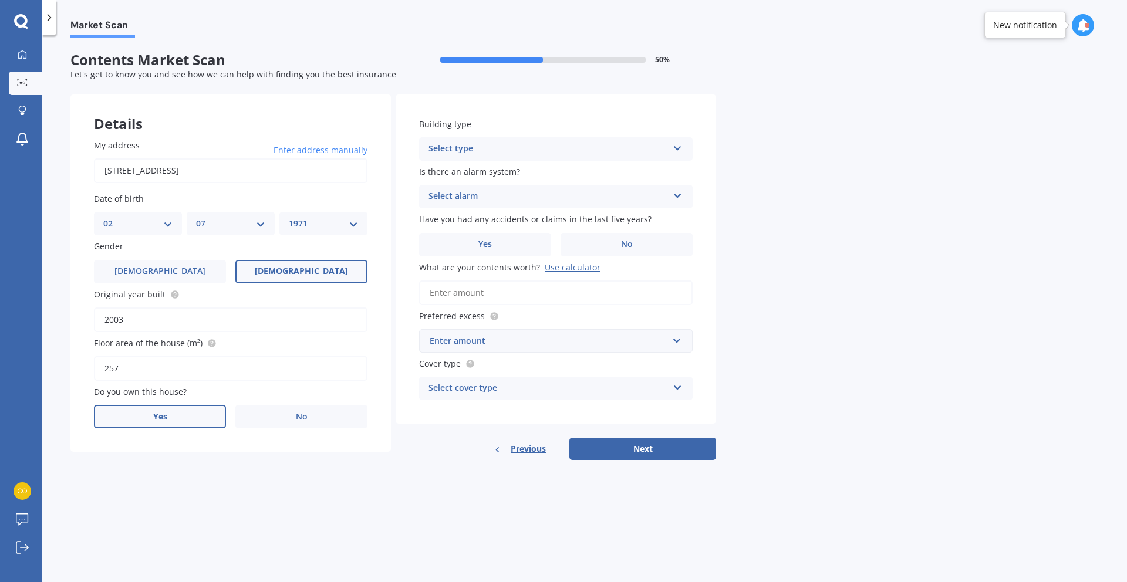
click at [165, 410] on label "Yes" at bounding box center [160, 416] width 132 height 23
click at [0, 0] on input "Yes" at bounding box center [0, 0] width 0 height 0
click at [146, 462] on div "Select occupant" at bounding box center [222, 465] width 239 height 14
drag, startPoint x: 154, startPoint y: 484, endPoint x: 173, endPoint y: 498, distance: 23.5
click at [154, 484] on div "Owner" at bounding box center [231, 487] width 272 height 21
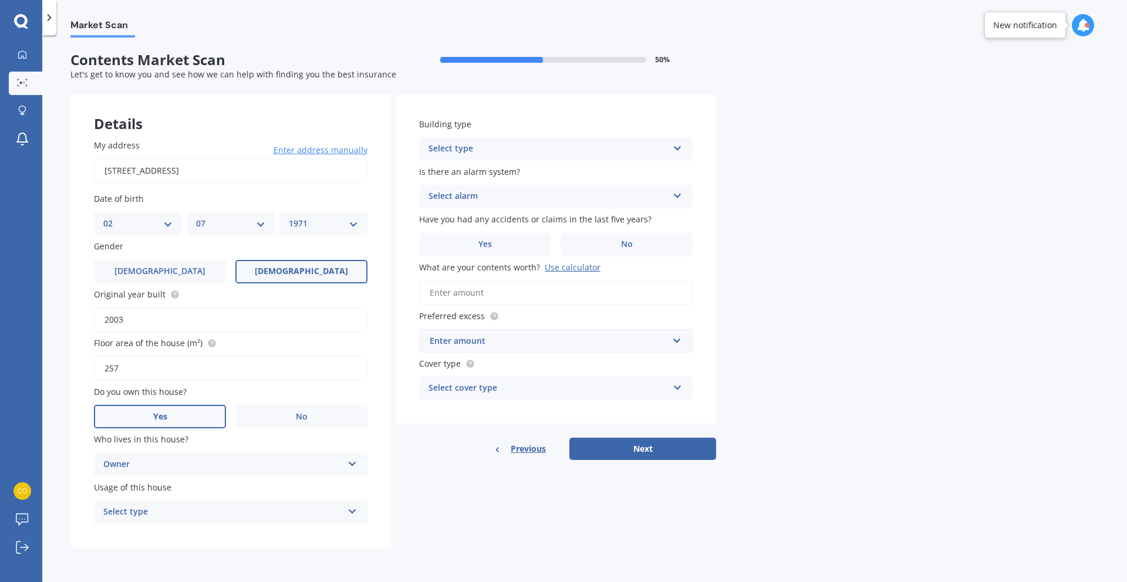
click at [205, 514] on div "Select type" at bounding box center [222, 512] width 239 height 14
click at [160, 542] on div "Permanent" at bounding box center [231, 535] width 272 height 21
click at [499, 140] on div "Select type Freestanding Multi-unit (in a block of 6 or less) Multi-unit (in a …" at bounding box center [556, 148] width 274 height 23
click at [485, 175] on div "Freestanding" at bounding box center [556, 171] width 272 height 21
click at [475, 194] on div "Select alarm" at bounding box center [548, 197] width 239 height 14
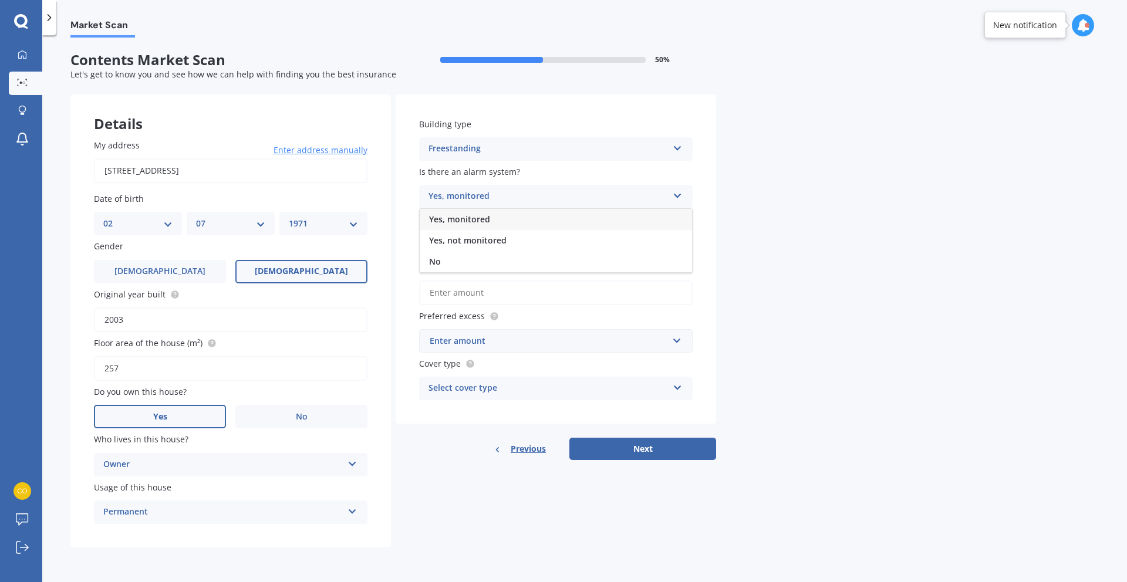
click at [482, 217] on span "Yes, monitored" at bounding box center [459, 219] width 61 height 11
click at [487, 203] on div "Yes, monitored" at bounding box center [548, 197] width 239 height 14
drag, startPoint x: 484, startPoint y: 239, endPoint x: 485, endPoint y: 231, distance: 8.9
click at [484, 239] on span "Yes, not monitored" at bounding box center [467, 240] width 77 height 11
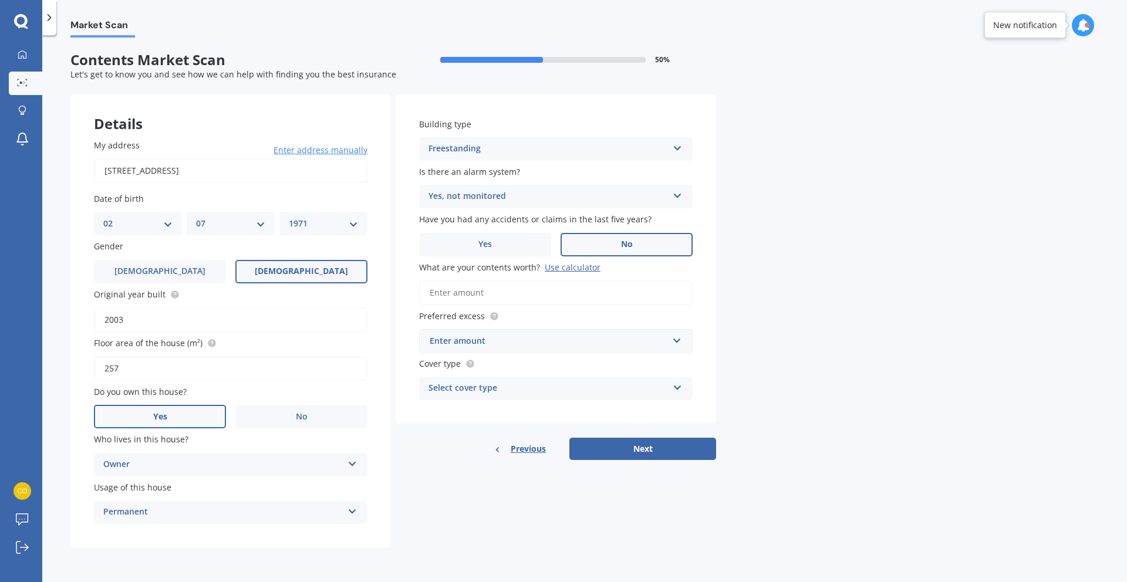
click at [639, 239] on label "No" at bounding box center [627, 244] width 132 height 23
click at [0, 0] on input "No" at bounding box center [0, 0] width 0 height 0
click at [463, 295] on input "What are your contents worth? Use calculator" at bounding box center [556, 293] width 274 height 25
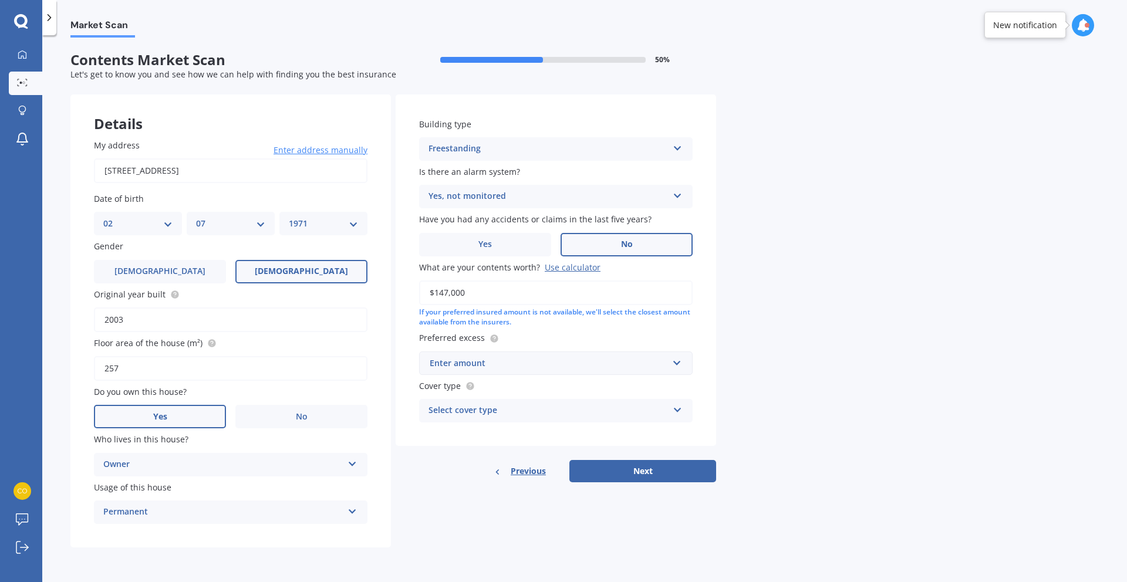
type input "$147,000"
click at [543, 366] on div "Enter amount" at bounding box center [549, 363] width 238 height 13
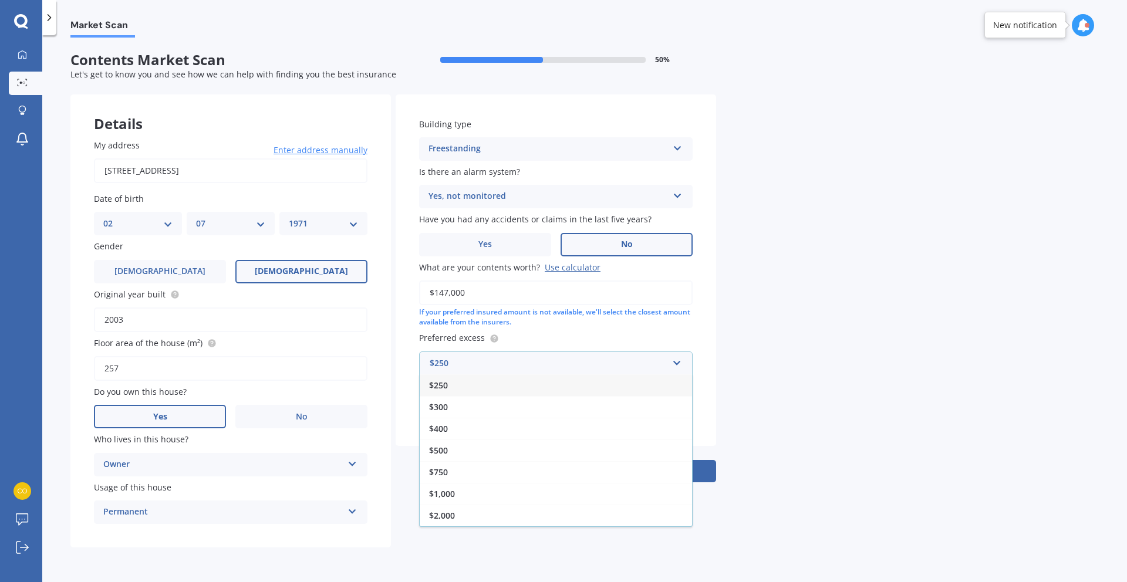
click at [454, 388] on div "$250" at bounding box center [556, 386] width 272 height 22
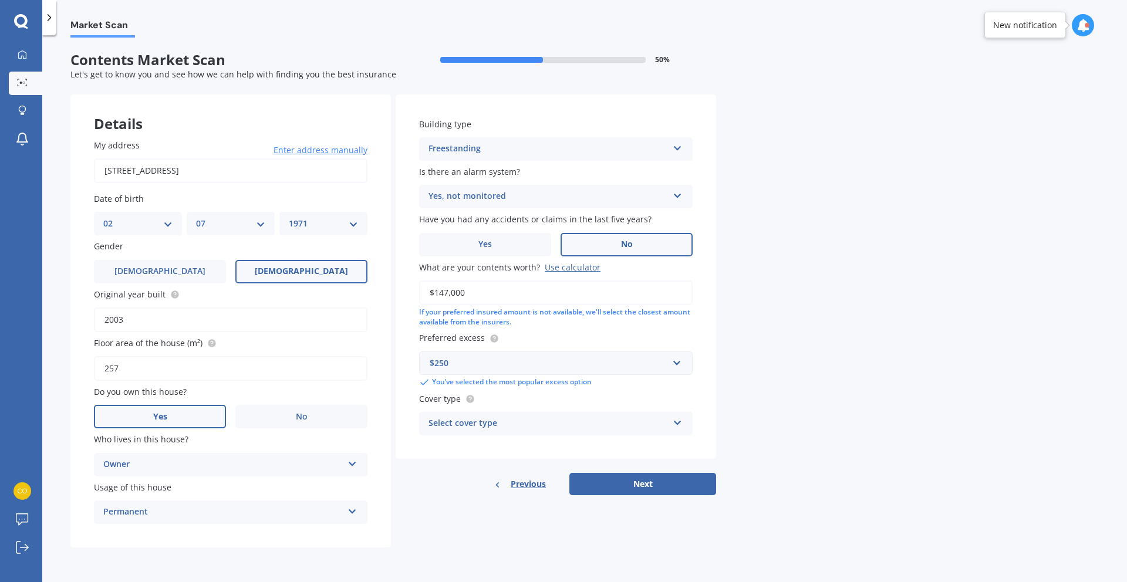
click at [522, 430] on div "Select cover type" at bounding box center [548, 424] width 239 height 14
drag, startPoint x: 448, startPoint y: 446, endPoint x: 458, endPoint y: 447, distance: 9.6
click at [448, 446] on div "High" at bounding box center [556, 446] width 272 height 21
click at [661, 485] on button "Next" at bounding box center [642, 484] width 147 height 22
select select "02"
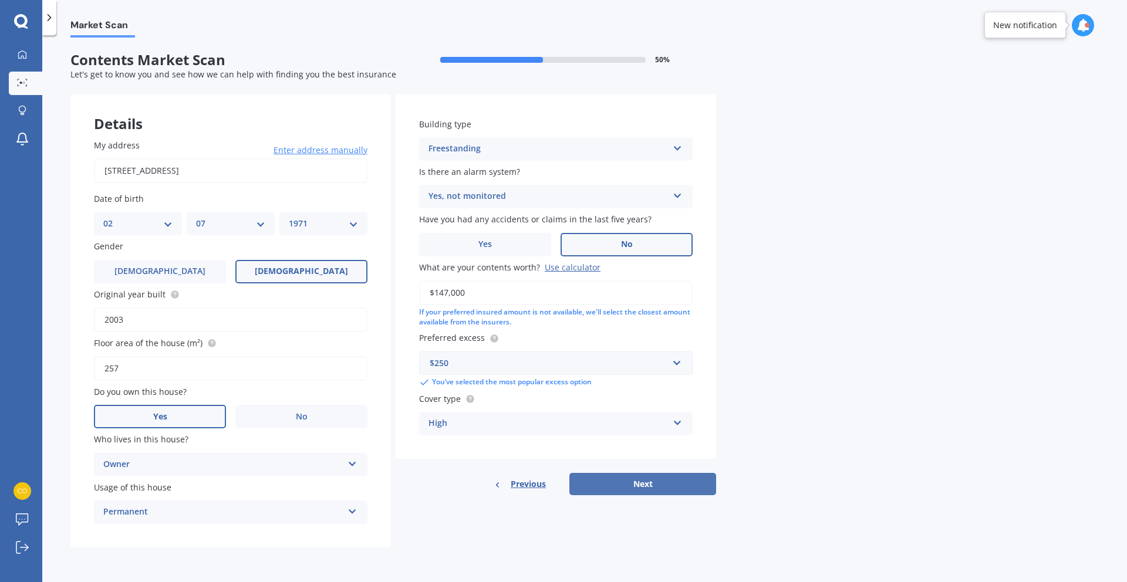
select select "07"
select select "1971"
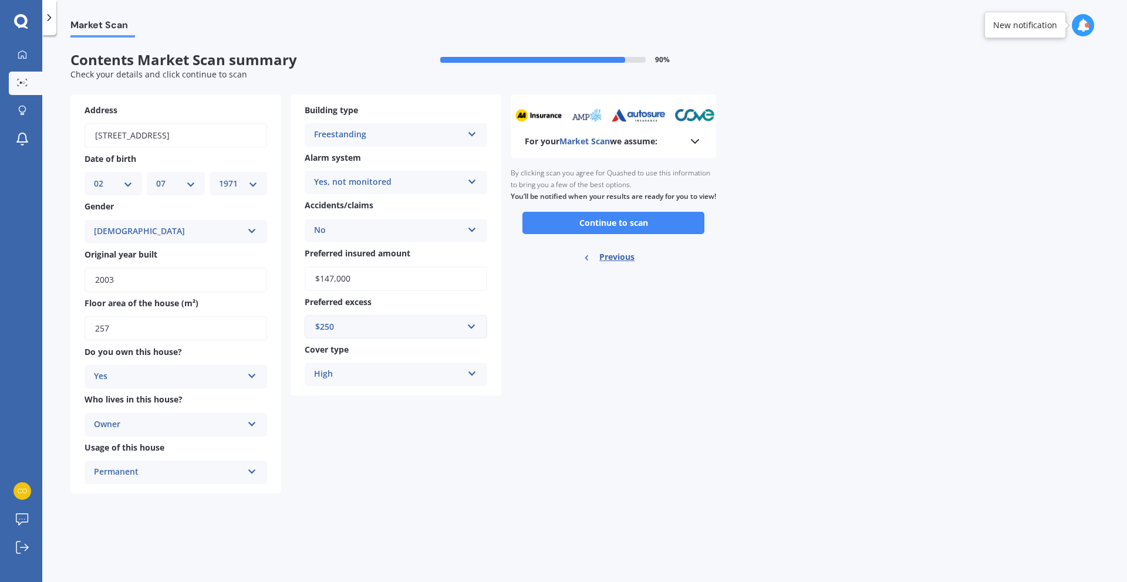
drag, startPoint x: 642, startPoint y: 221, endPoint x: 643, endPoint y: 229, distance: 8.4
click at [642, 212] on div "By clicking scan you agree for Quashed to use this information to bring you a f…" at bounding box center [613, 185] width 205 height 54
click at [643, 231] on button "Continue to scan" at bounding box center [613, 223] width 182 height 22
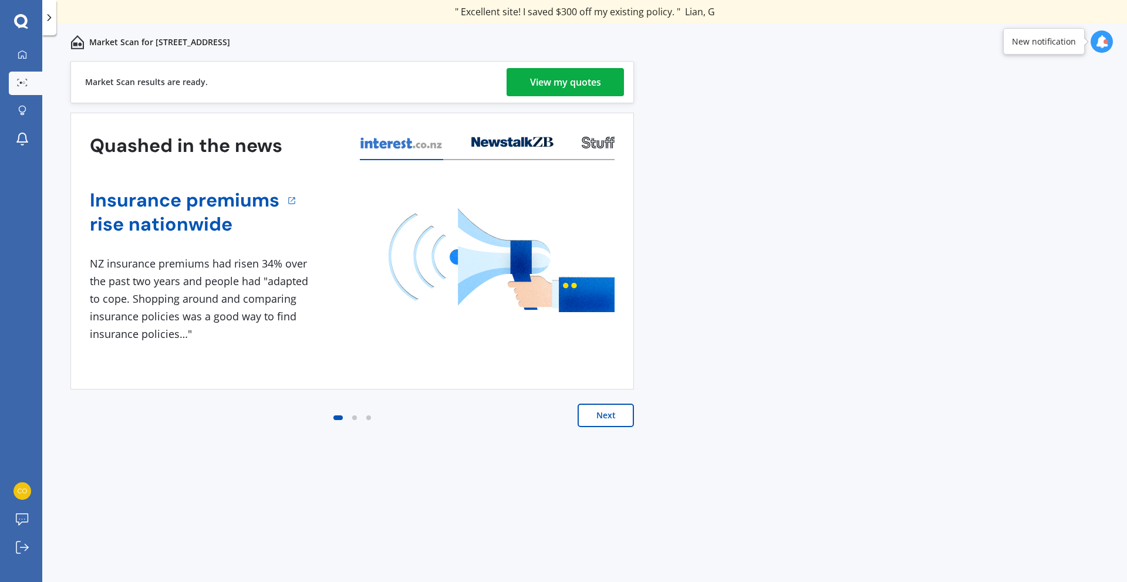
click at [583, 80] on div "View my quotes" at bounding box center [565, 82] width 71 height 28
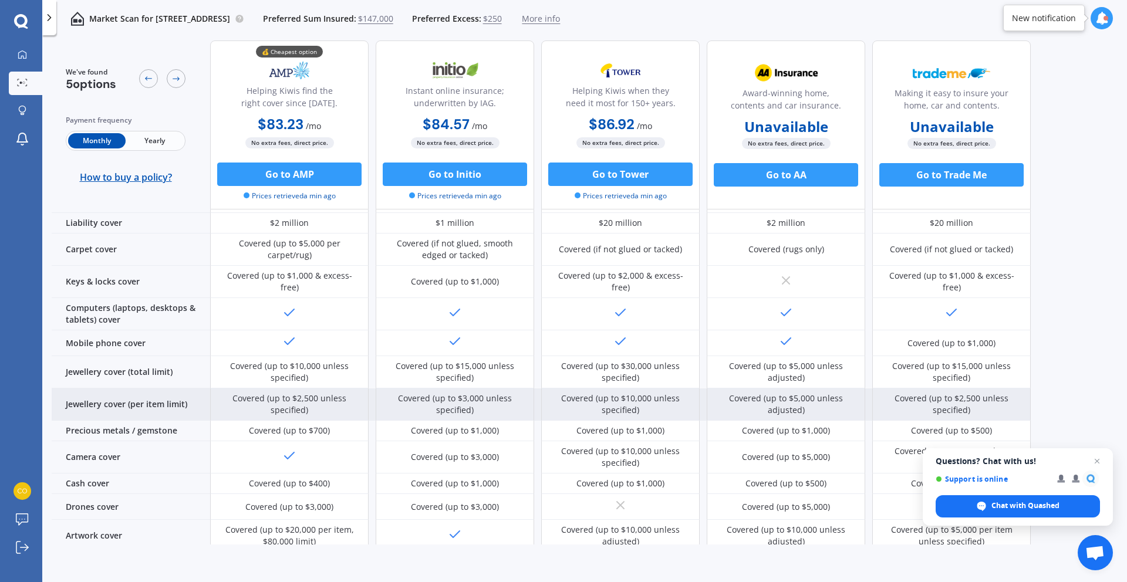
scroll to position [184, 0]
click at [149, 393] on div "Jewellery cover (per item limit)" at bounding box center [131, 406] width 158 height 32
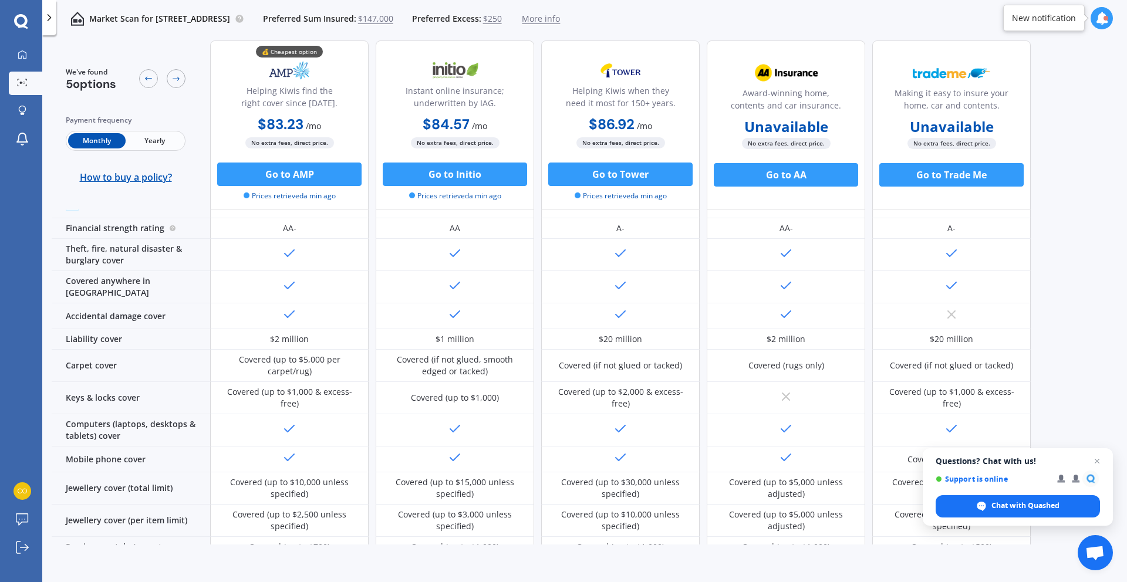
scroll to position [0, 0]
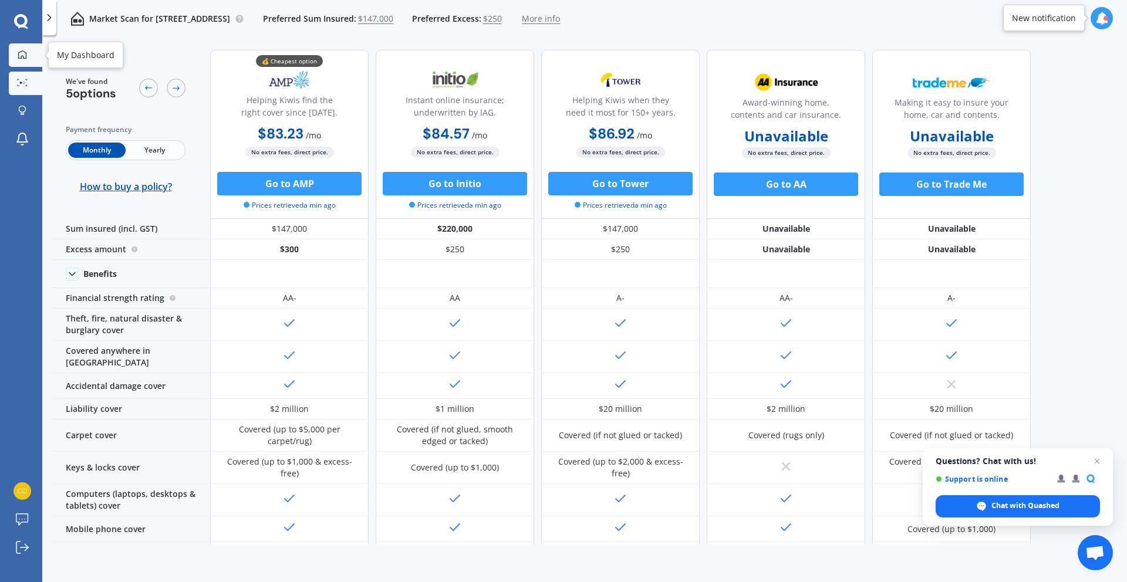
click at [21, 53] on icon at bounding box center [22, 54] width 9 height 9
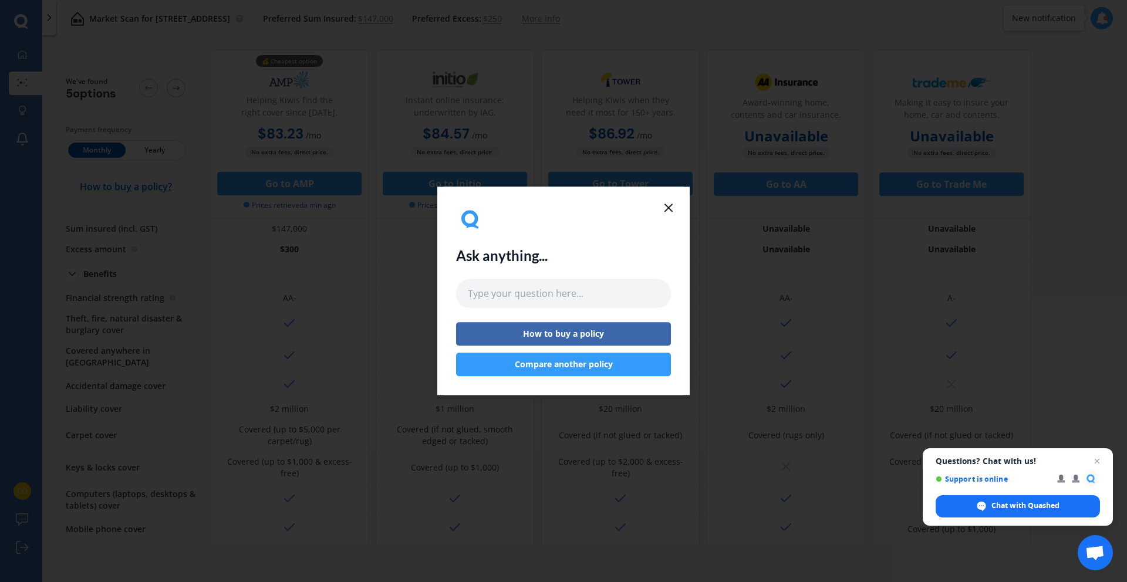
click at [541, 367] on button "Compare another policy" at bounding box center [563, 364] width 215 height 23
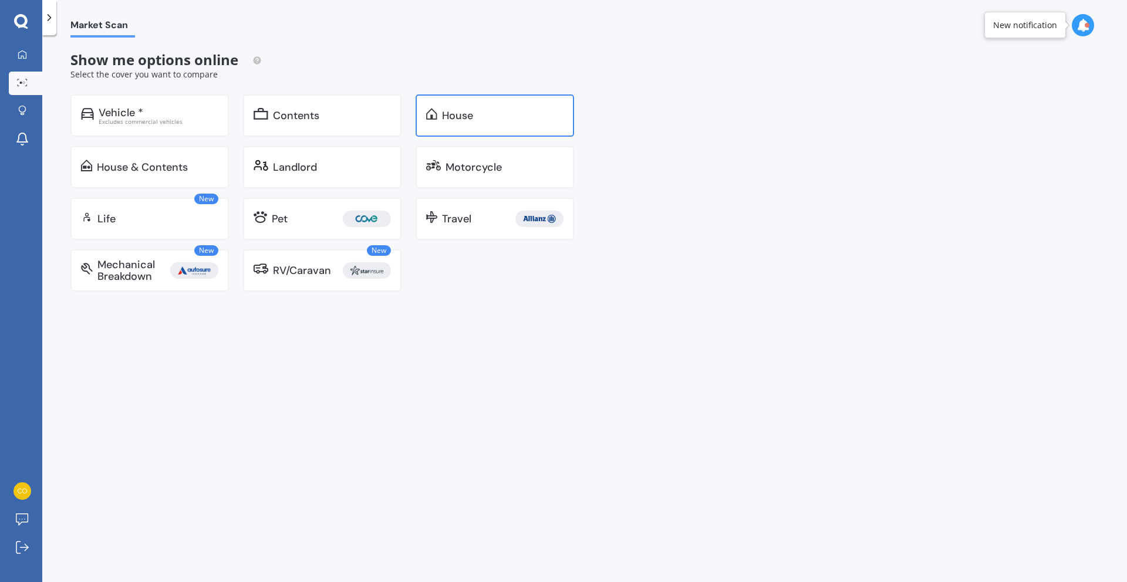
click at [538, 116] on div "House" at bounding box center [503, 116] width 122 height 12
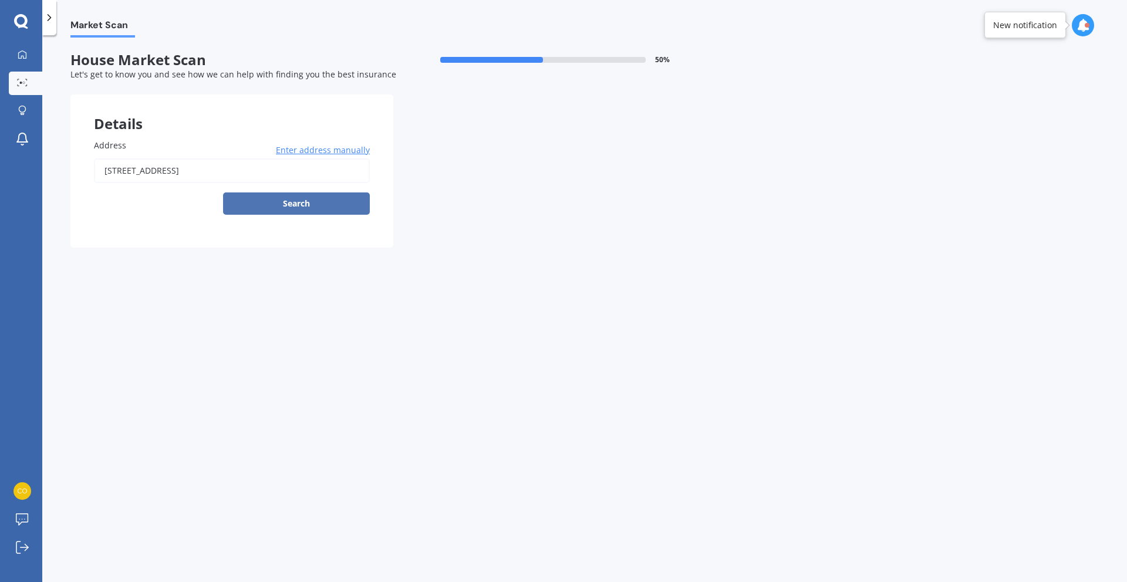
click at [299, 204] on button "Search" at bounding box center [296, 204] width 147 height 22
type input "2 Glencairn Place, Buckland 2677"
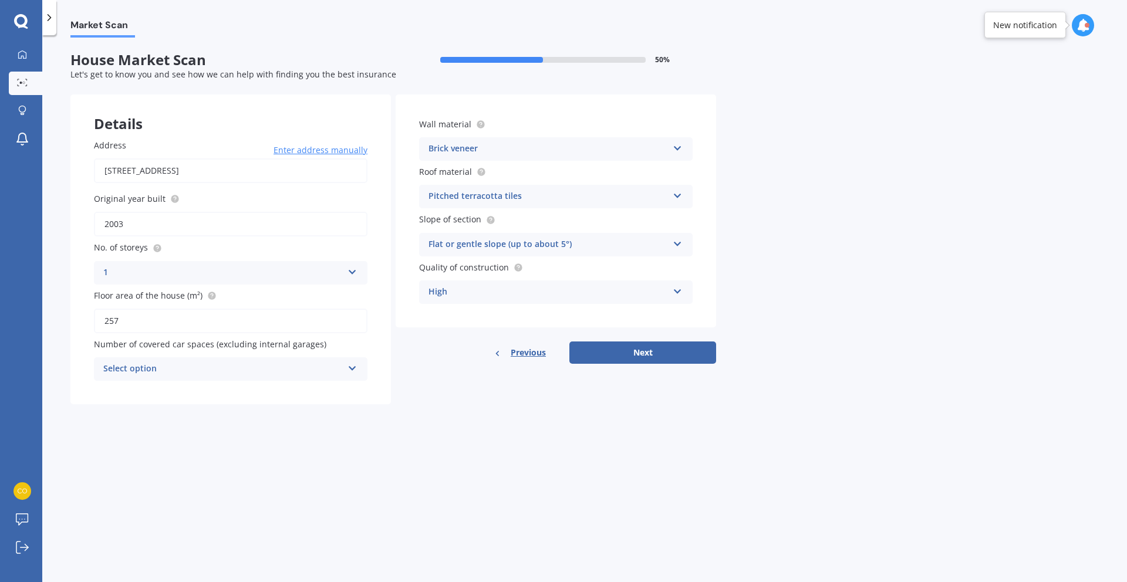
click at [289, 372] on div "Select option" at bounding box center [222, 369] width 239 height 14
click at [495, 471] on div "Market Scan House Market Scan 50 % Let's get to know you and see how we can hel…" at bounding box center [584, 311] width 1085 height 547
click at [652, 353] on button "Next" at bounding box center [642, 353] width 147 height 22
select select "02"
select select "07"
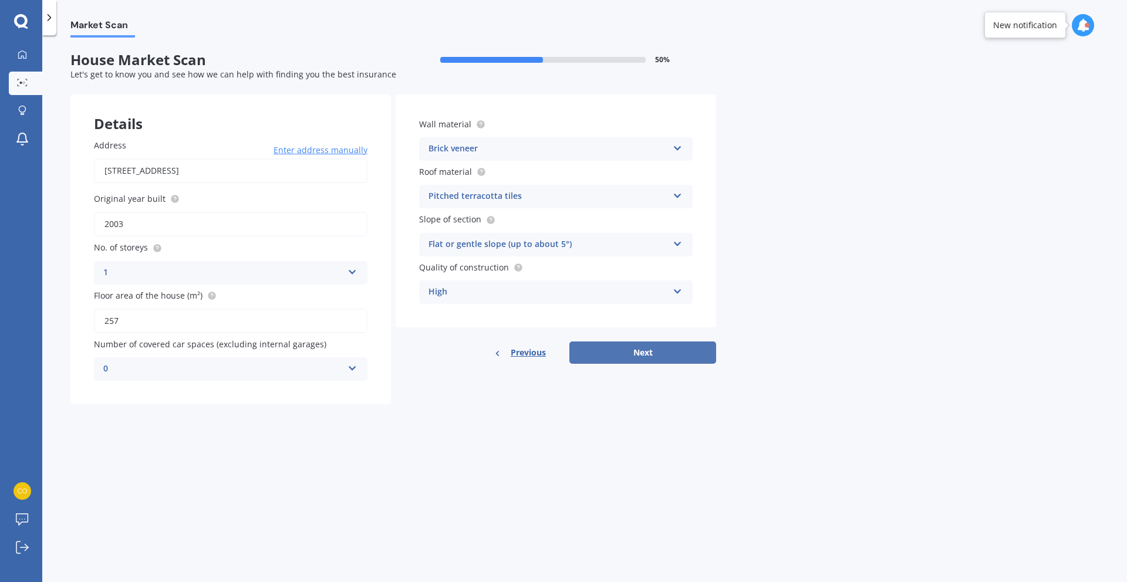
select select "1971"
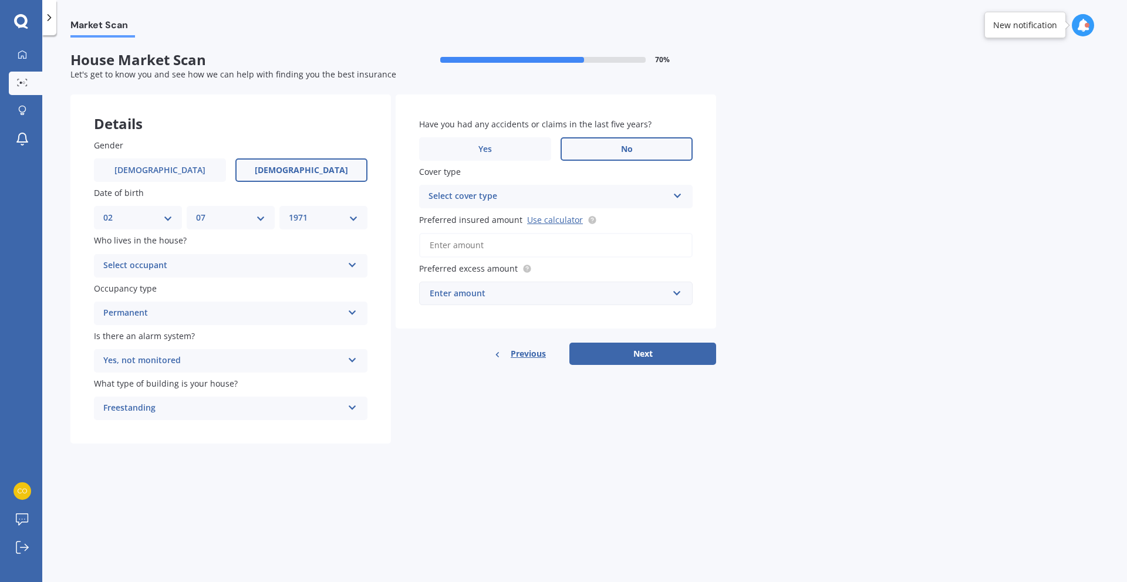
click at [305, 168] on span "Female" at bounding box center [301, 171] width 93 height 10
click at [0, 0] on input "Female" at bounding box center [0, 0] width 0 height 0
click at [171, 267] on div "Select occupant" at bounding box center [222, 266] width 239 height 14
drag, startPoint x: 142, startPoint y: 288, endPoint x: 161, endPoint y: 293, distance: 19.4
click at [142, 288] on div "Owner" at bounding box center [231, 288] width 272 height 21
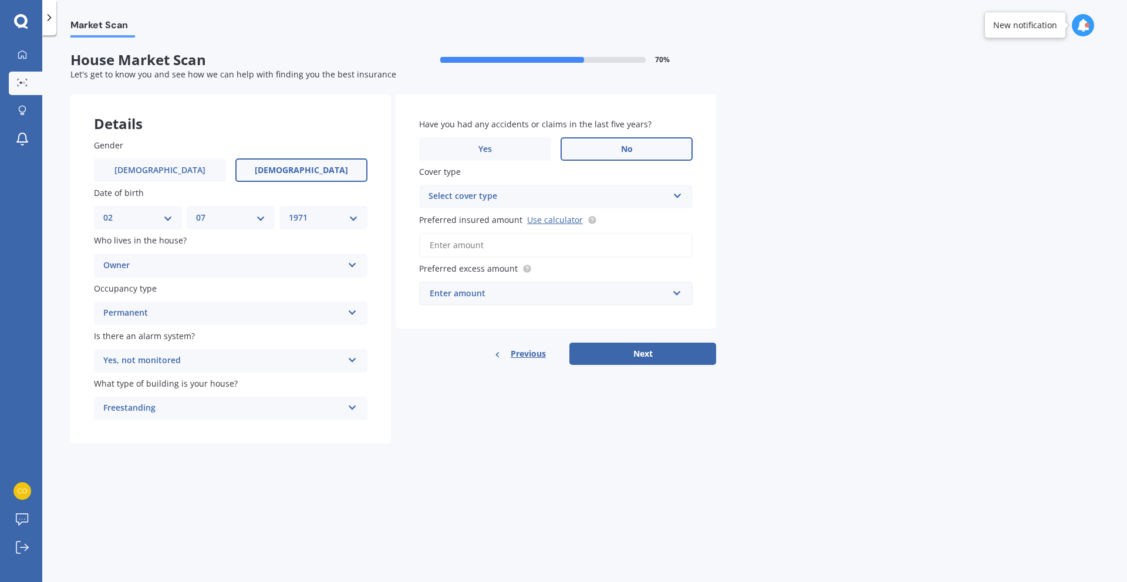
click at [239, 318] on div "Permanent" at bounding box center [222, 313] width 239 height 14
click at [167, 334] on div "Permanent" at bounding box center [231, 336] width 272 height 21
click at [560, 198] on div "Select cover type" at bounding box center [548, 197] width 239 height 14
click at [488, 203] on div "High" at bounding box center [548, 197] width 239 height 14
click at [537, 199] on div "Select cover type" at bounding box center [551, 196] width 234 height 13
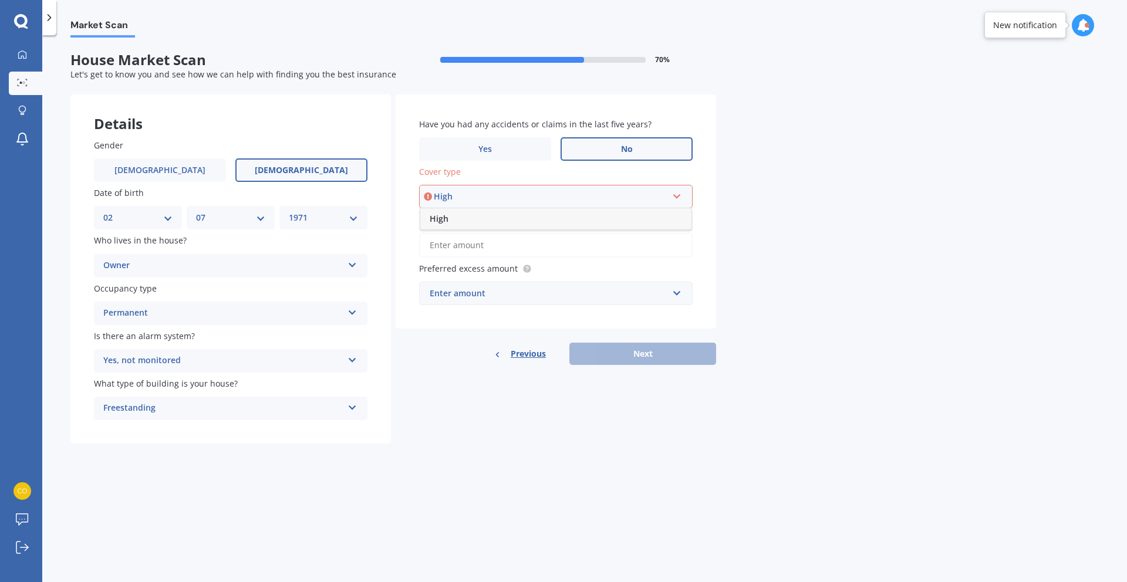
drag, startPoint x: 467, startPoint y: 221, endPoint x: 480, endPoint y: 225, distance: 13.4
click at [467, 221] on div "High" at bounding box center [555, 218] width 271 height 21
click at [462, 247] on input "Preferred insured amount Use calculator" at bounding box center [556, 245] width 274 height 25
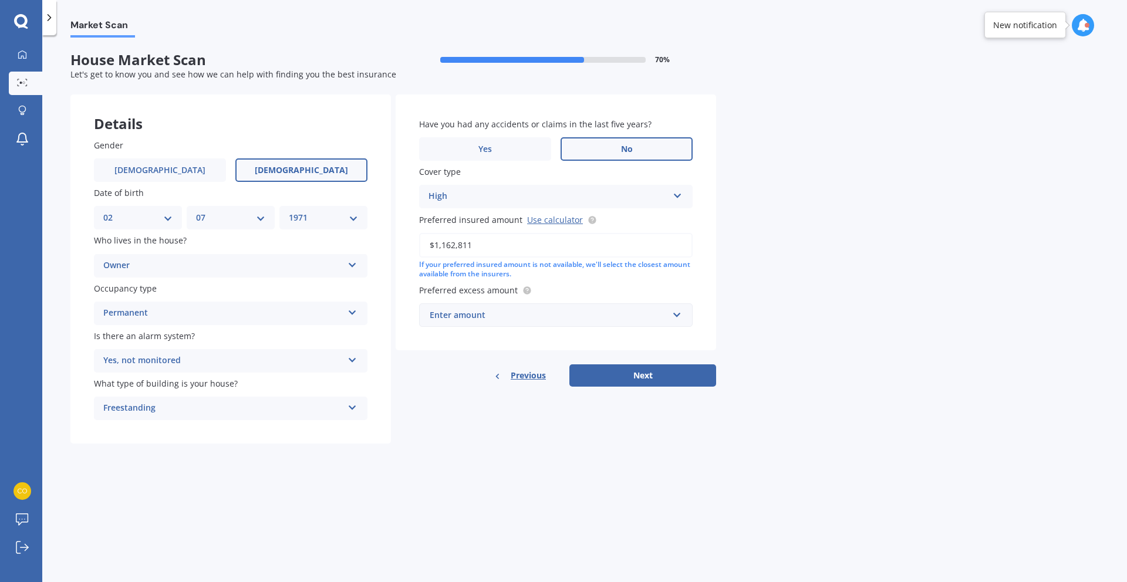
type input "$1,162,811"
click at [515, 320] on div "Enter amount" at bounding box center [549, 315] width 238 height 13
type input "500"
drag, startPoint x: 437, startPoint y: 335, endPoint x: 487, endPoint y: 335, distance: 50.5
click at [437, 335] on b "500" at bounding box center [441, 337] width 14 height 11
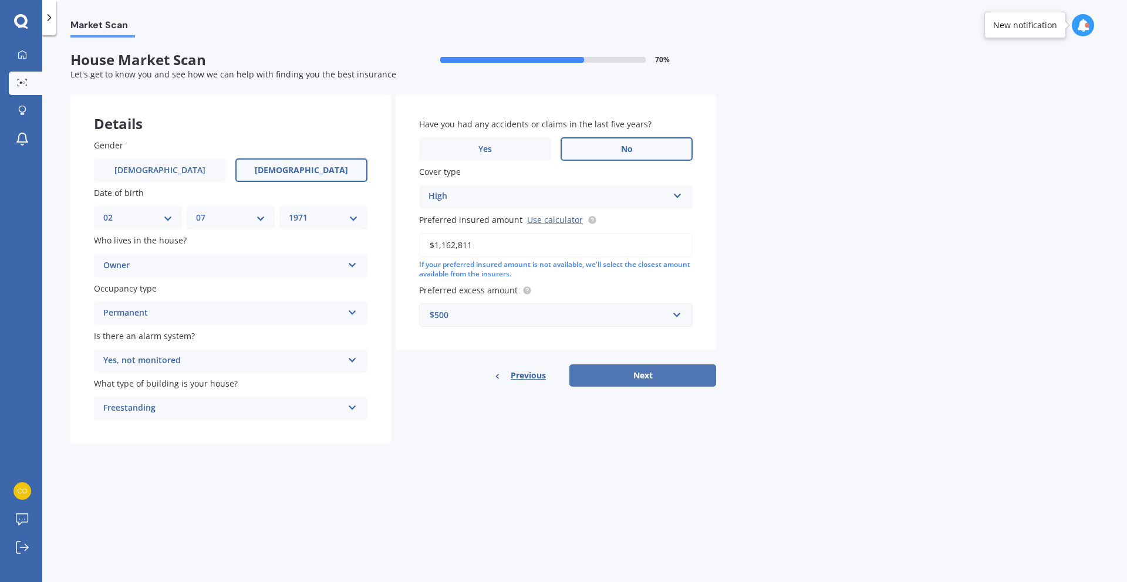
click at [684, 376] on button "Next" at bounding box center [642, 376] width 147 height 22
select select "02"
select select "07"
select select "1971"
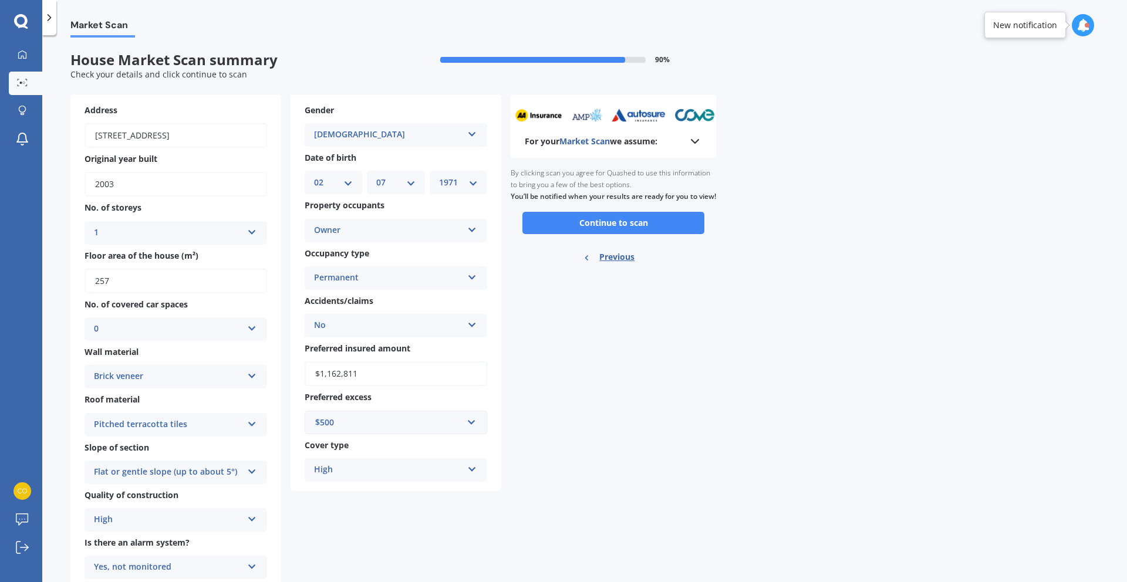
click at [619, 234] on button "Continue to scan" at bounding box center [613, 223] width 182 height 22
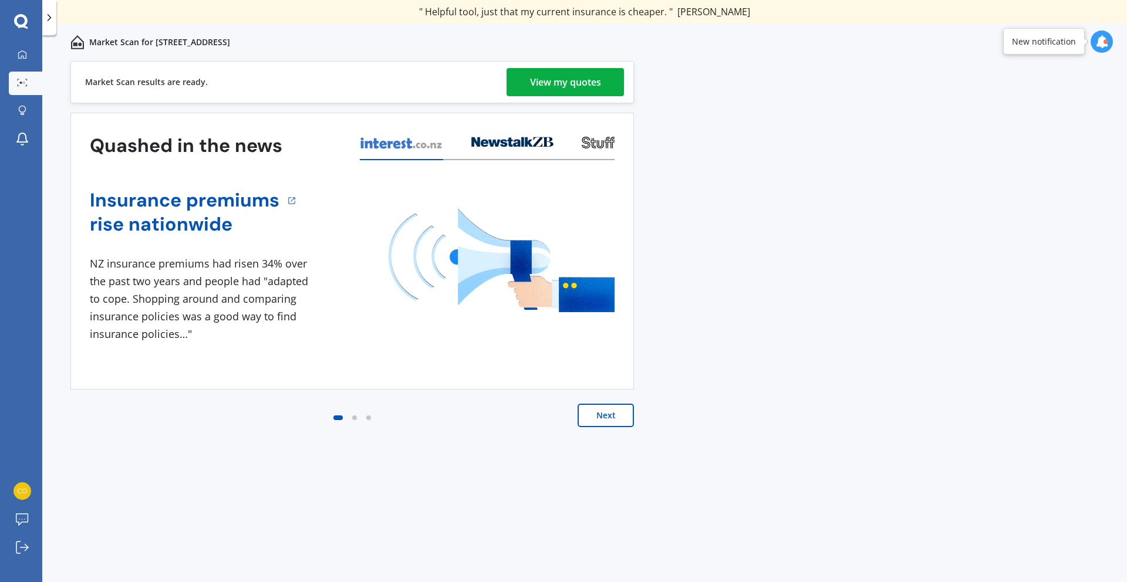
click at [593, 87] on div "View my quotes" at bounding box center [565, 82] width 71 height 28
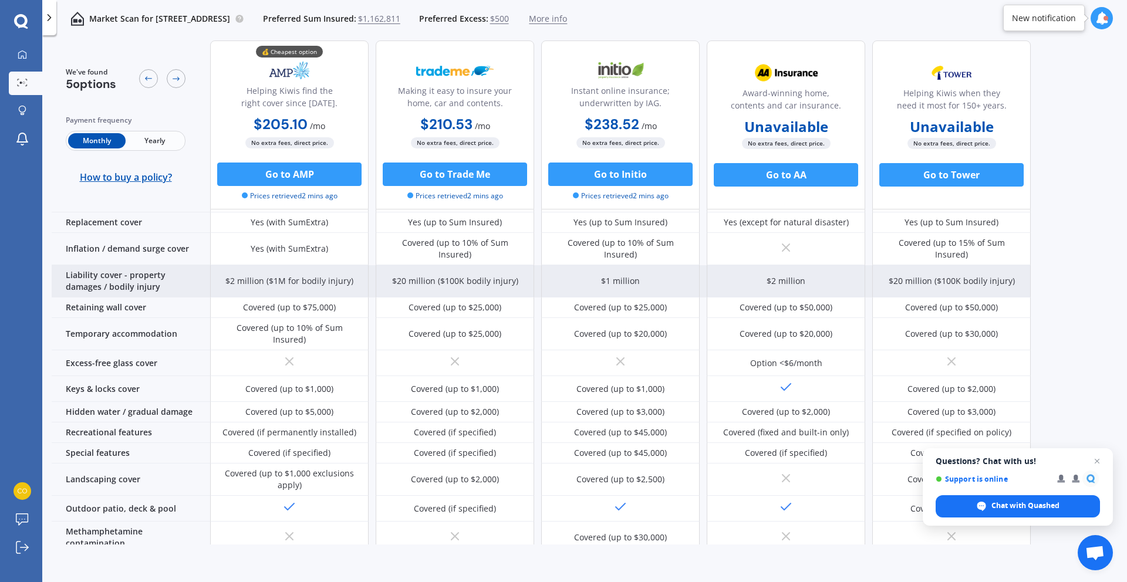
scroll to position [99, 0]
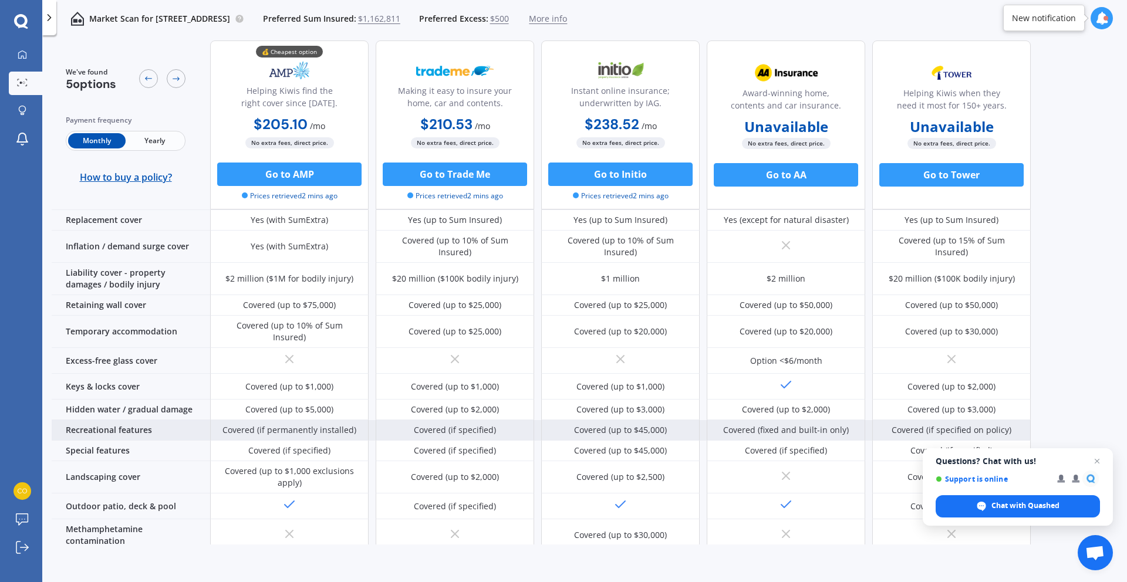
click at [143, 420] on div "Recreational features" at bounding box center [131, 430] width 158 height 21
click at [122, 420] on div "Recreational features" at bounding box center [131, 430] width 158 height 21
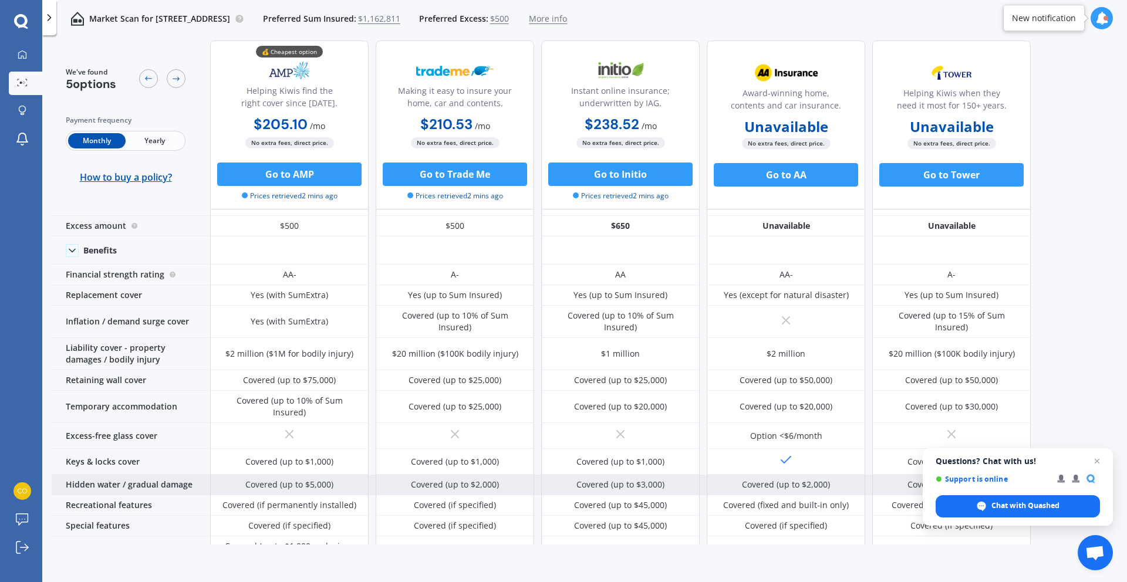
scroll to position [0, 0]
